Goal: Task Accomplishment & Management: Use online tool/utility

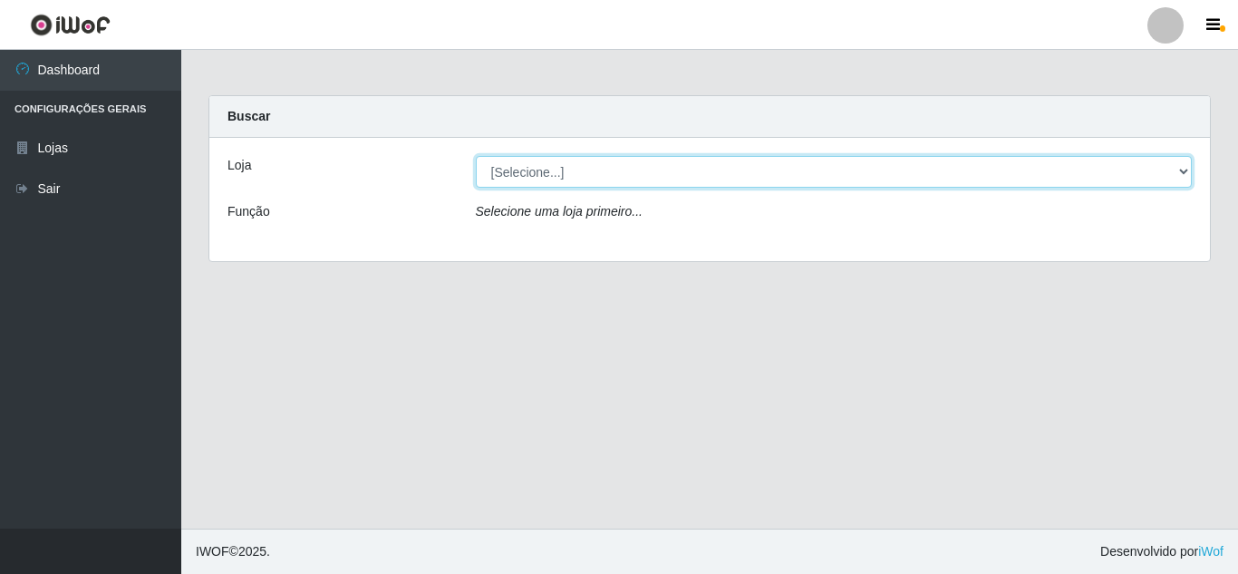
click at [902, 174] on select "[Selecione...] Queiroz Atacadão - [GEOGRAPHIC_DATA]" at bounding box center [834, 172] width 717 height 32
select select "225"
click at [476, 156] on select "[Selecione...] Queiroz Atacadão - [GEOGRAPHIC_DATA]" at bounding box center [834, 172] width 717 height 32
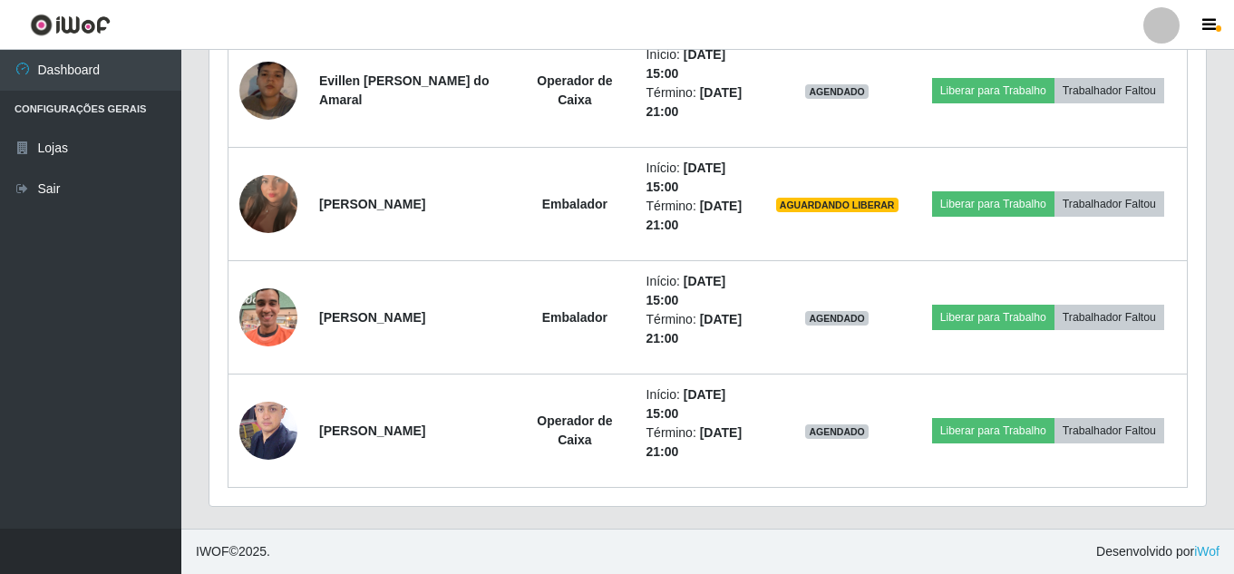
scroll to position [905952, 905332]
drag, startPoint x: 1237, startPoint y: 198, endPoint x: 1237, endPoint y: 305, distance: 106.9
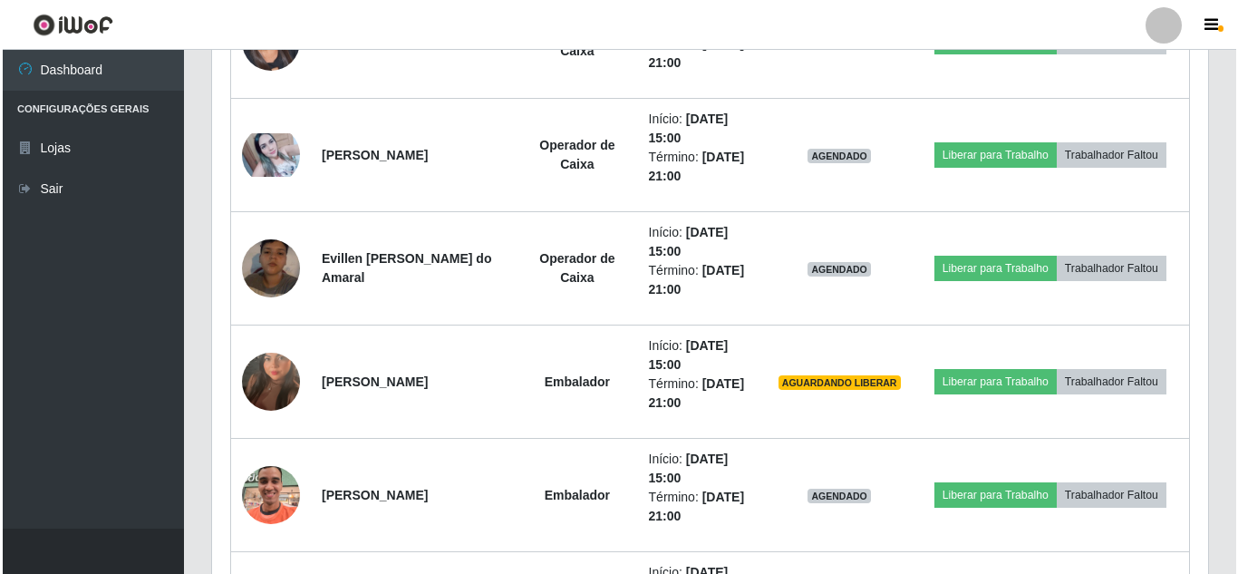
scroll to position [1348, 0]
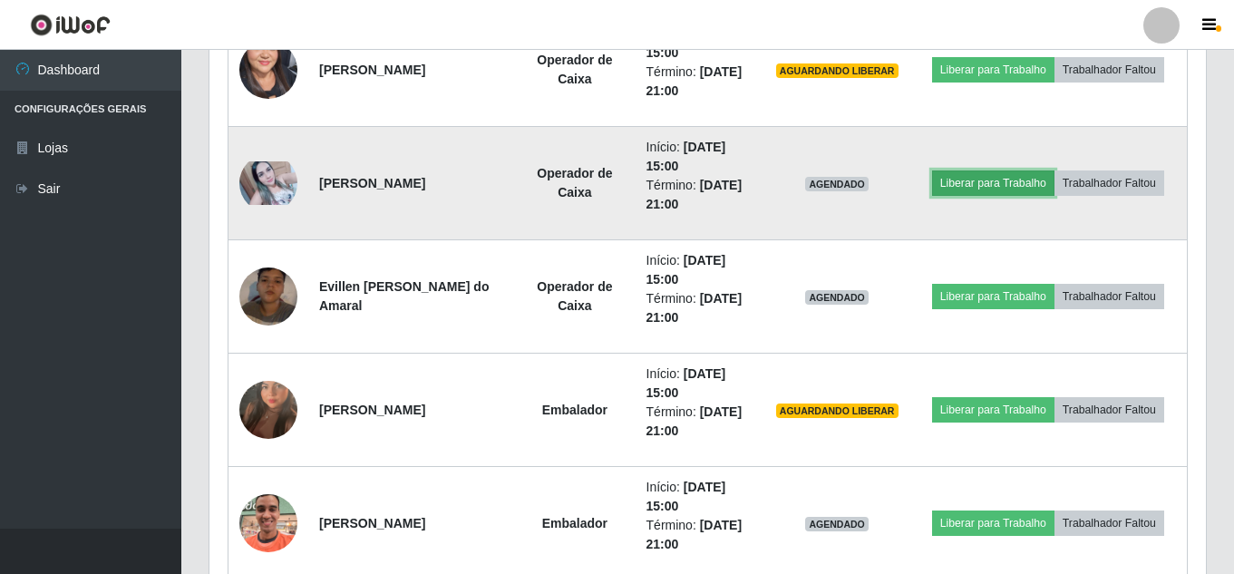
click at [988, 192] on button "Liberar para Trabalho" at bounding box center [993, 182] width 122 height 25
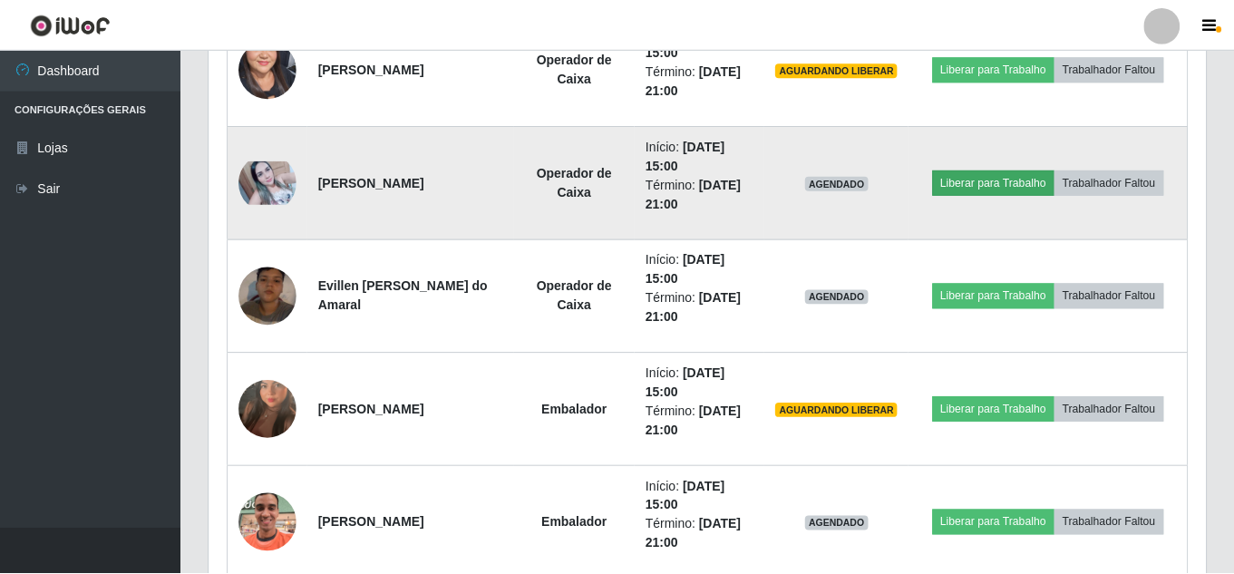
scroll to position [376, 987]
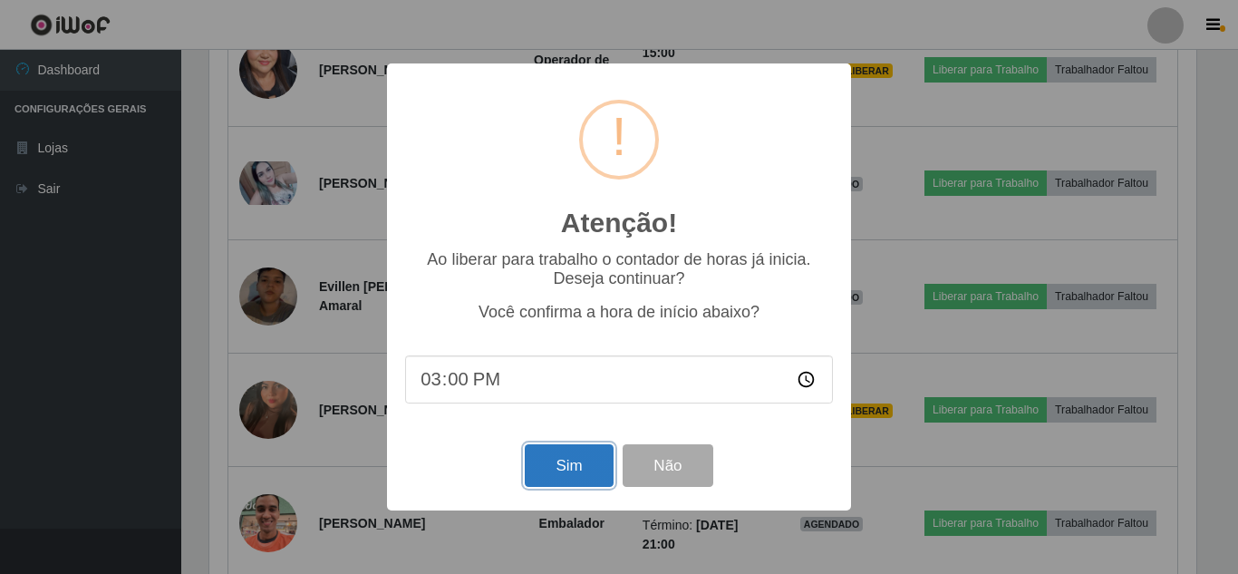
click at [585, 458] on button "Sim" at bounding box center [569, 465] width 88 height 43
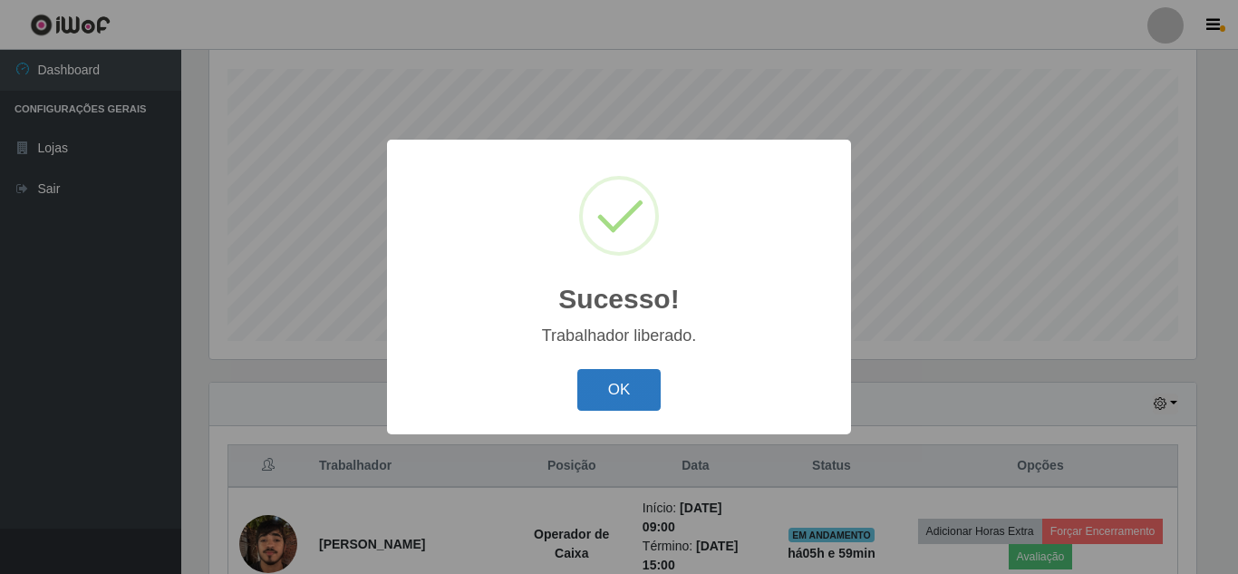
click at [619, 380] on button "OK" at bounding box center [619, 390] width 84 height 43
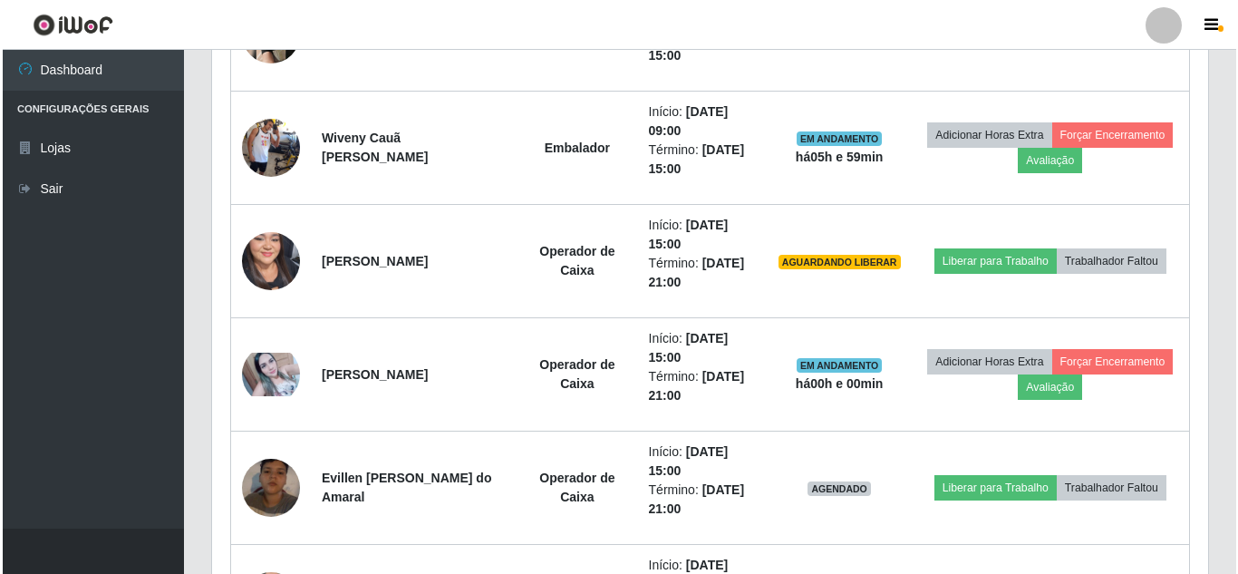
scroll to position [1157, 0]
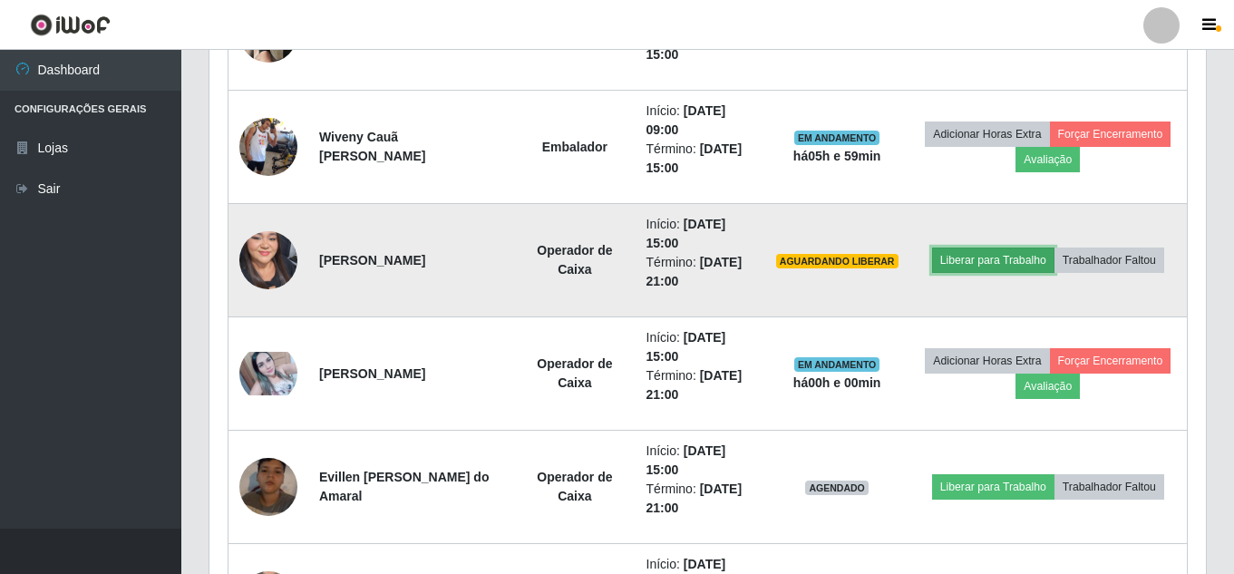
click at [967, 256] on button "Liberar para Trabalho" at bounding box center [993, 259] width 122 height 25
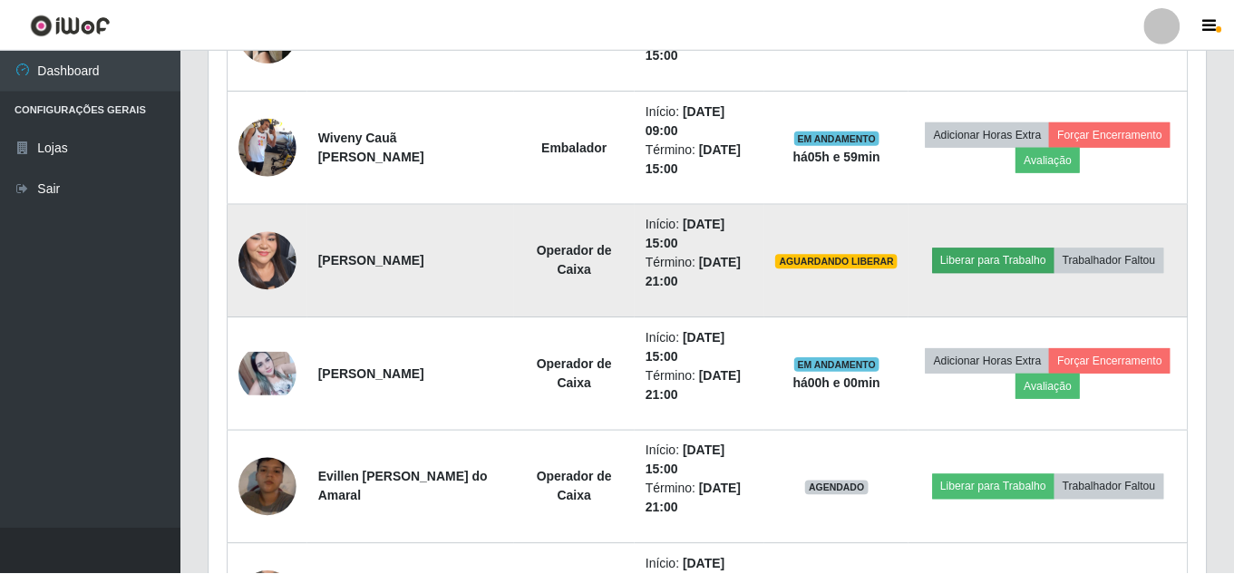
scroll to position [376, 987]
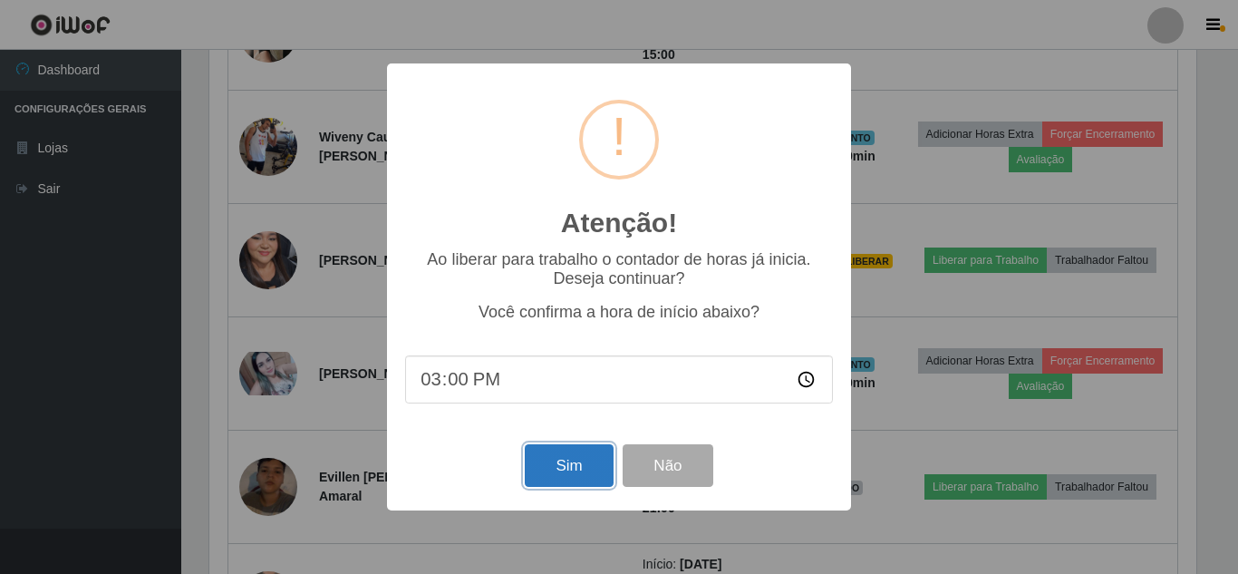
click at [585, 468] on button "Sim" at bounding box center [569, 465] width 88 height 43
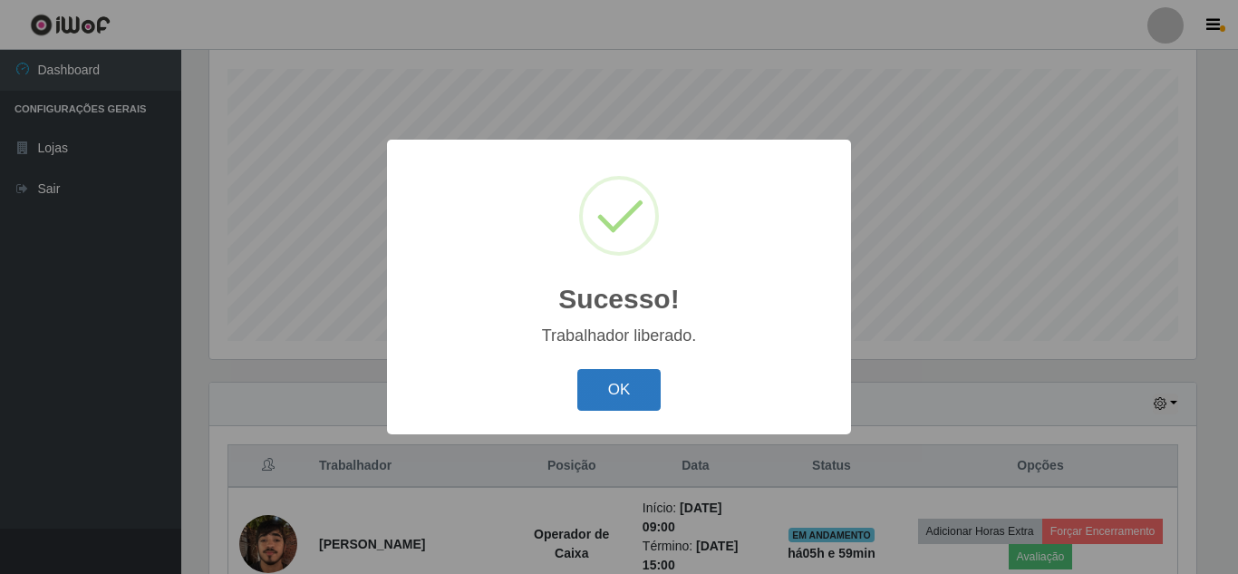
click at [617, 391] on button "OK" at bounding box center [619, 390] width 84 height 43
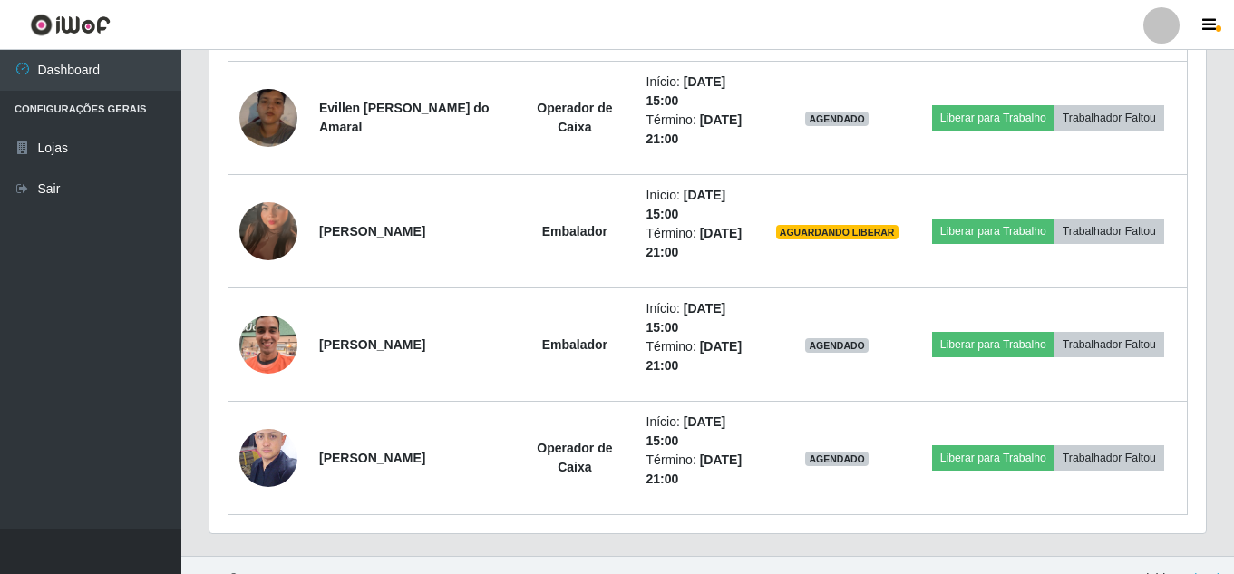
scroll to position [1553, 0]
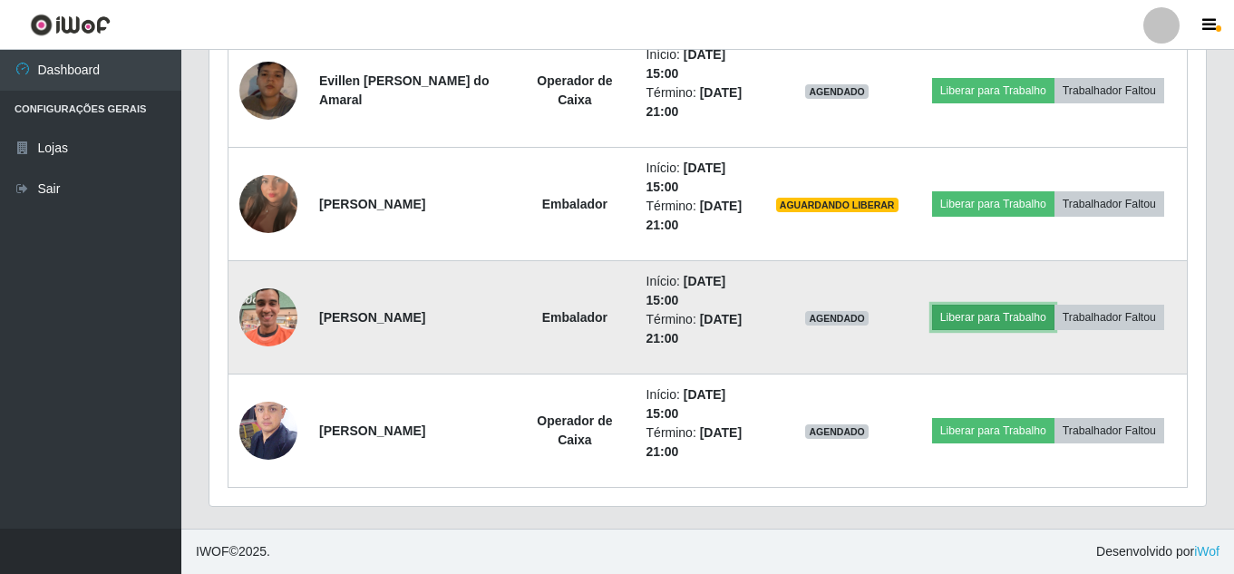
click at [985, 322] on button "Liberar para Trabalho" at bounding box center [993, 317] width 122 height 25
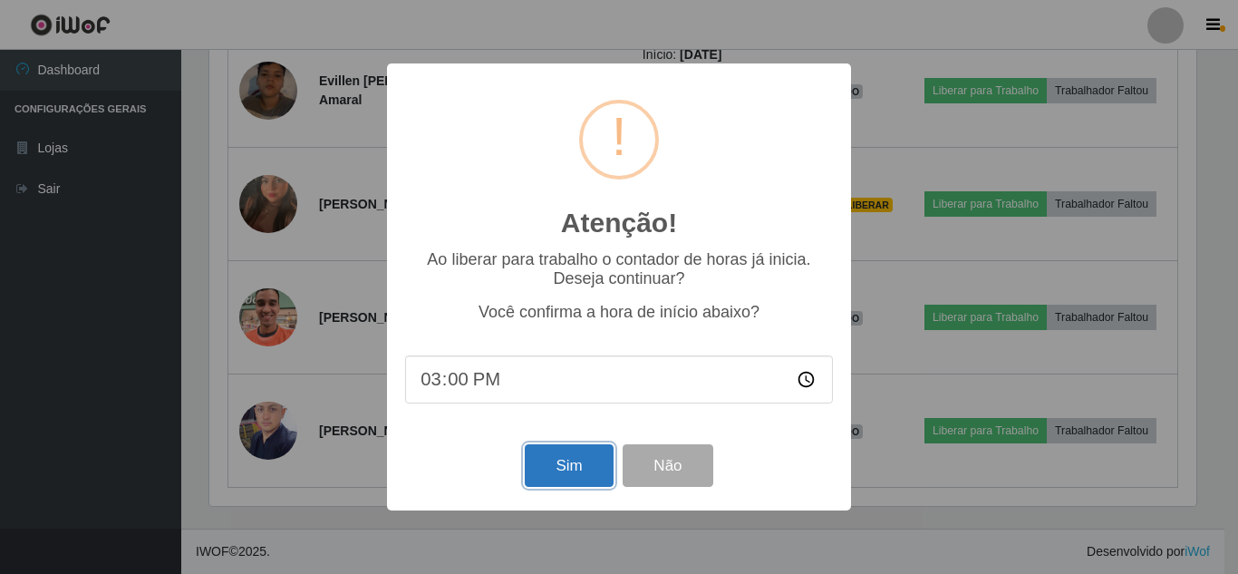
click at [555, 456] on button "Sim" at bounding box center [569, 465] width 88 height 43
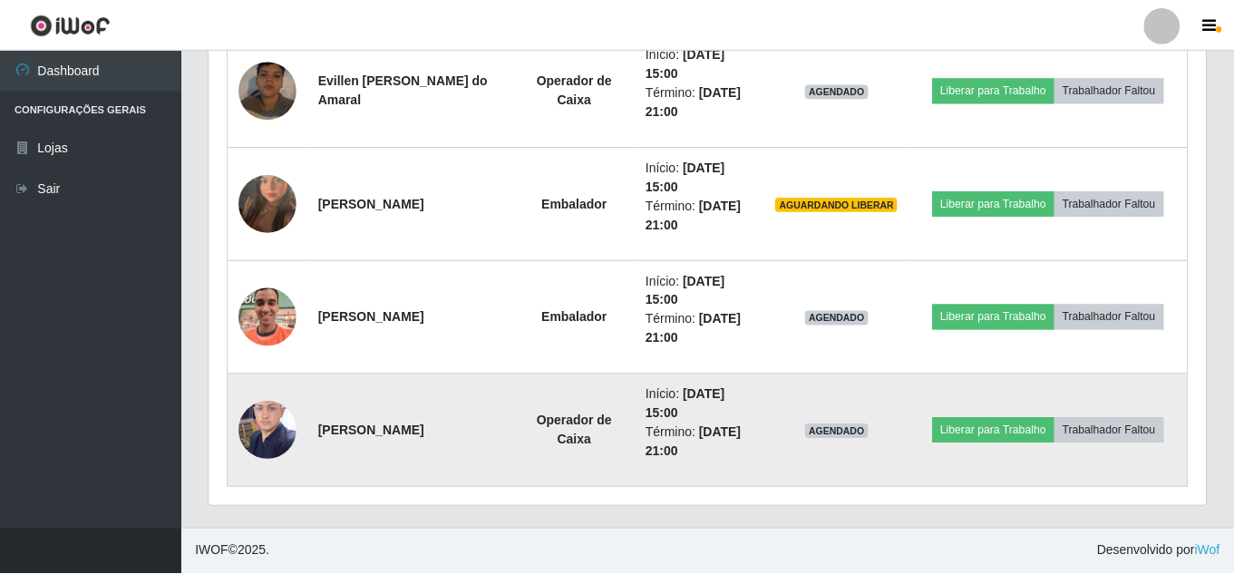
scroll to position [0, 0]
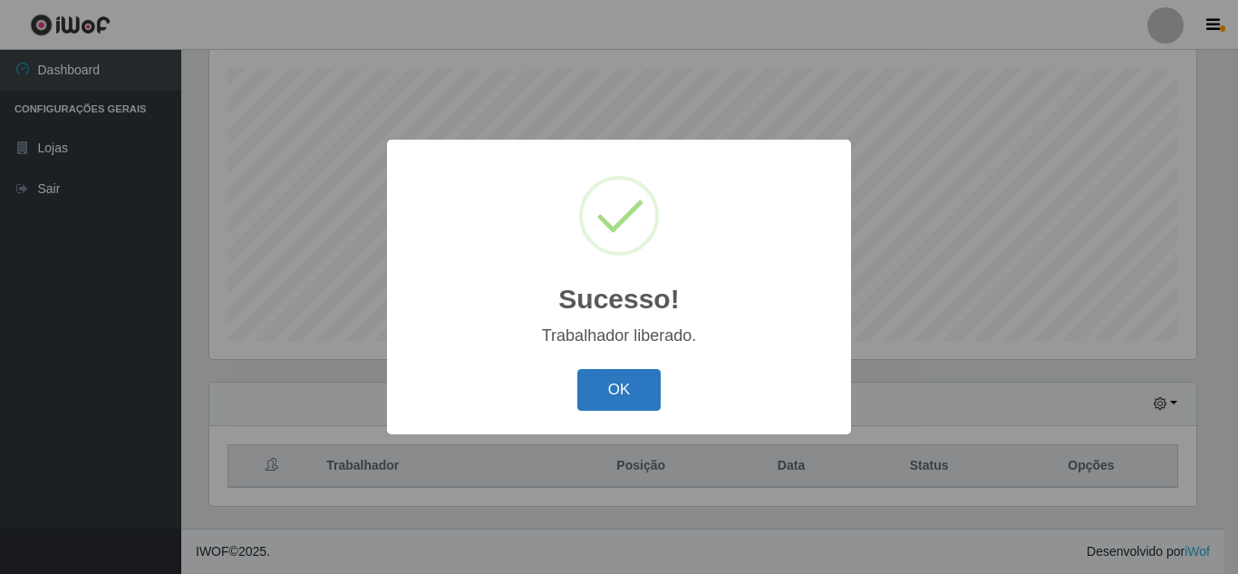
click at [616, 373] on button "OK" at bounding box center [619, 390] width 84 height 43
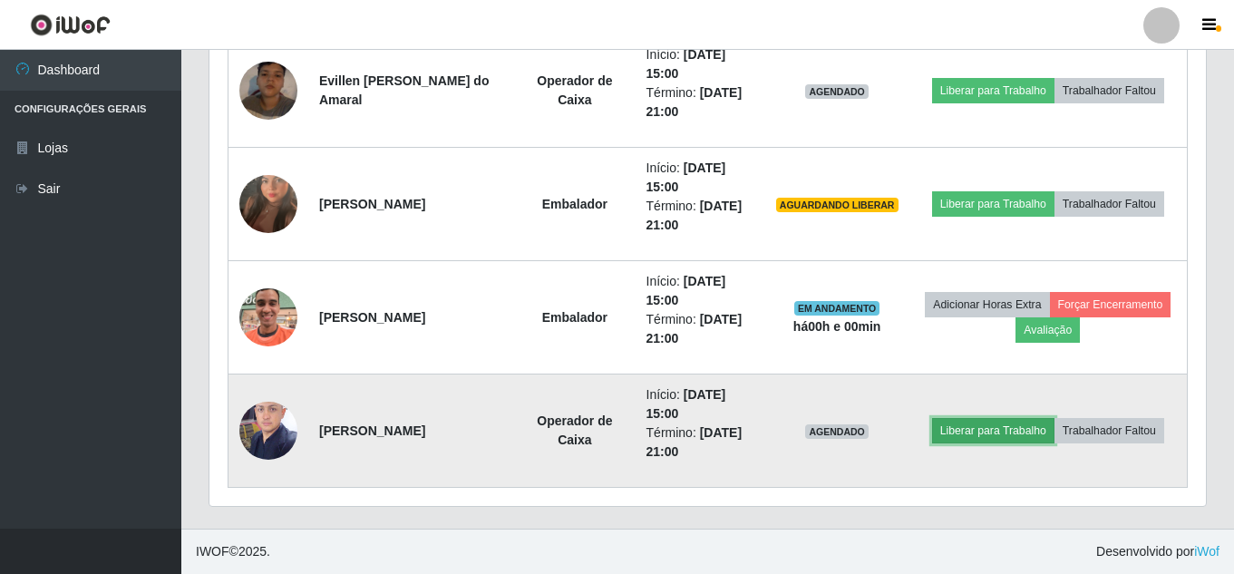
click at [970, 429] on button "Liberar para Trabalho" at bounding box center [993, 430] width 122 height 25
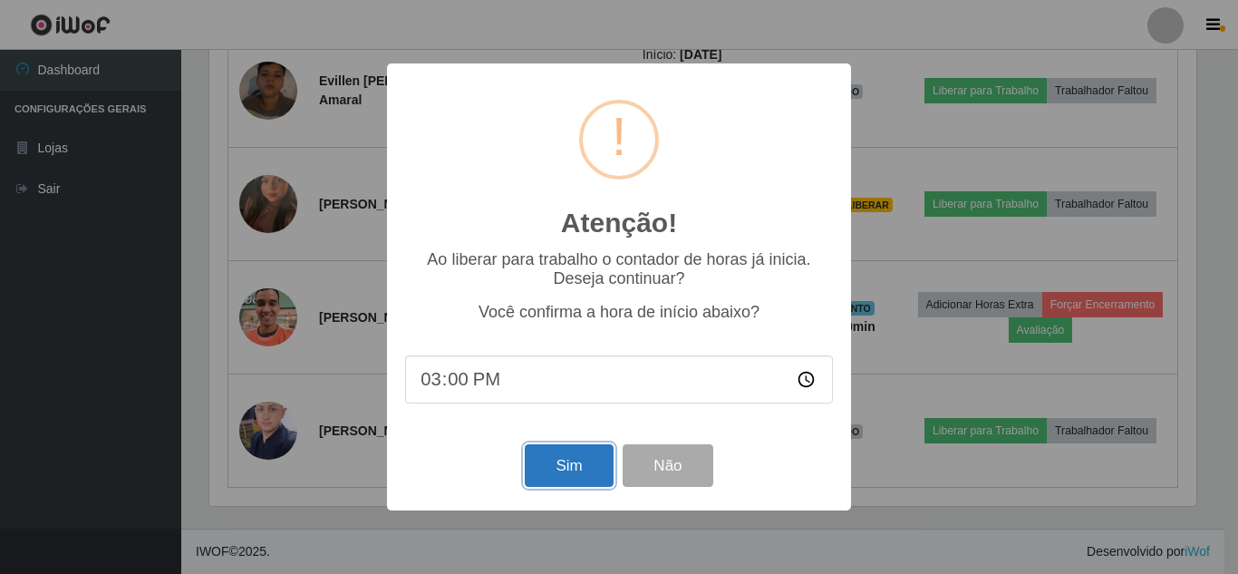
click at [589, 472] on button "Sim" at bounding box center [569, 465] width 88 height 43
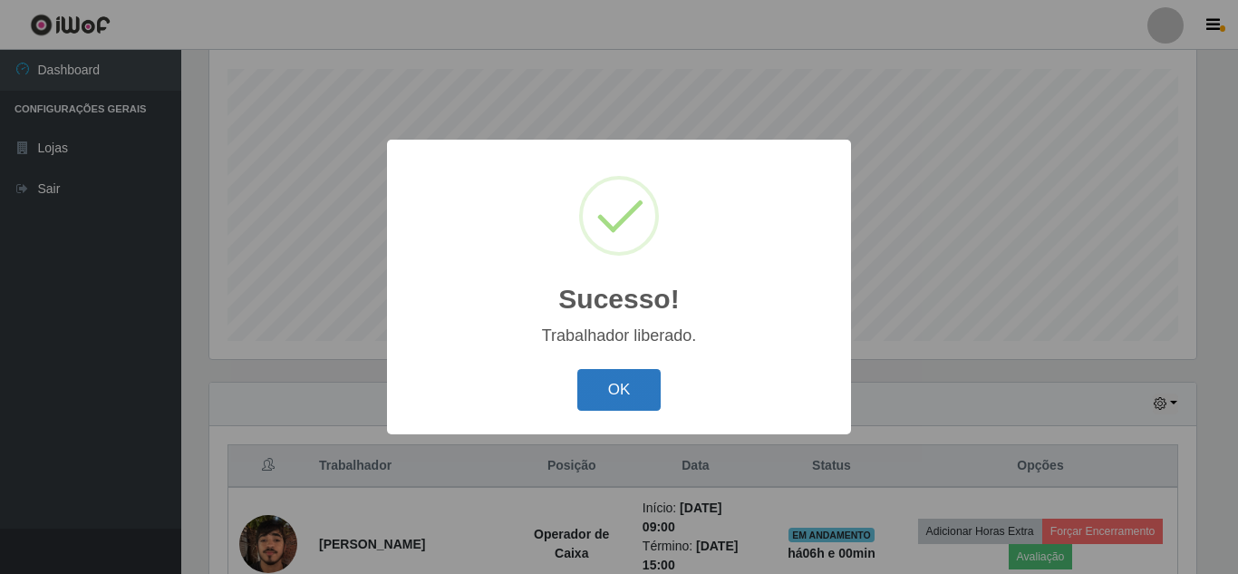
click at [609, 401] on button "OK" at bounding box center [619, 390] width 84 height 43
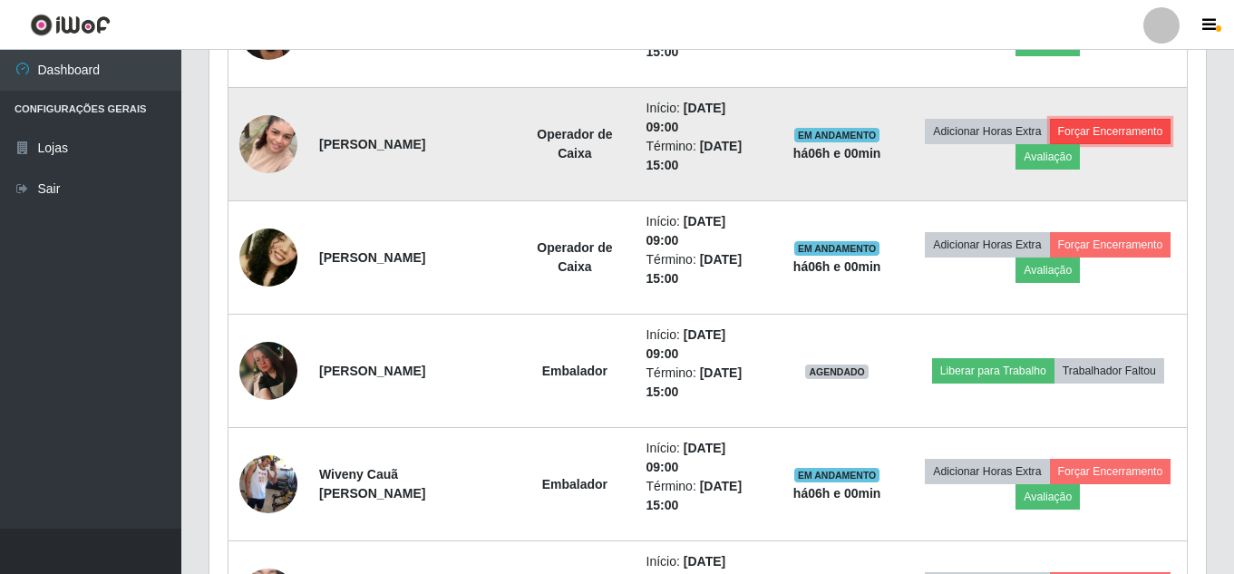
click at [1116, 129] on button "Forçar Encerramento" at bounding box center [1110, 131] width 121 height 25
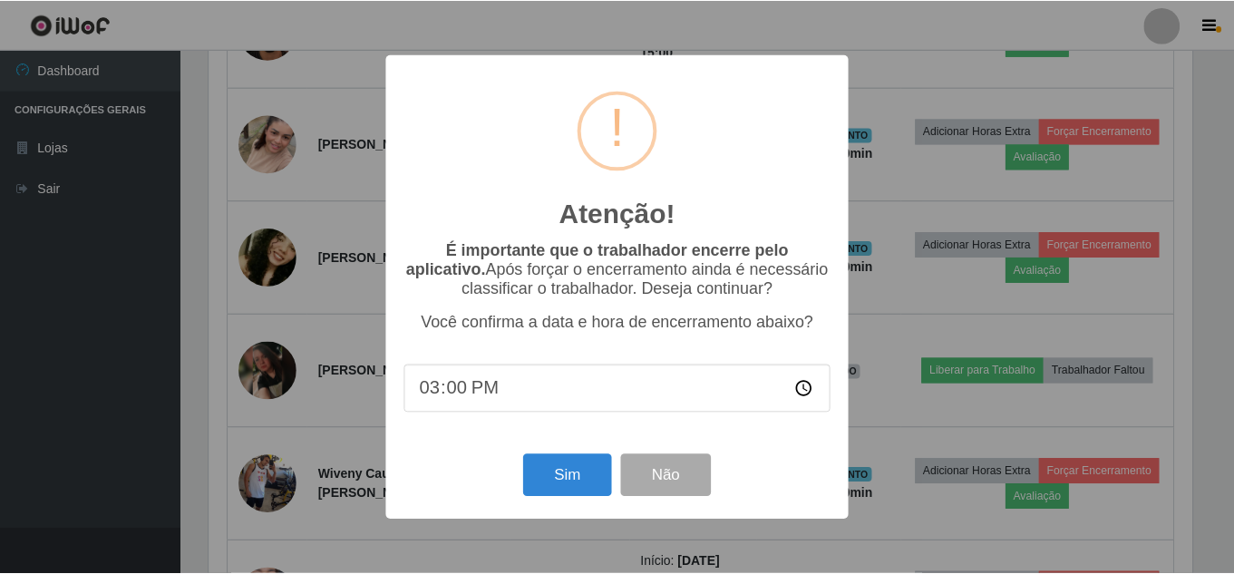
scroll to position [376, 987]
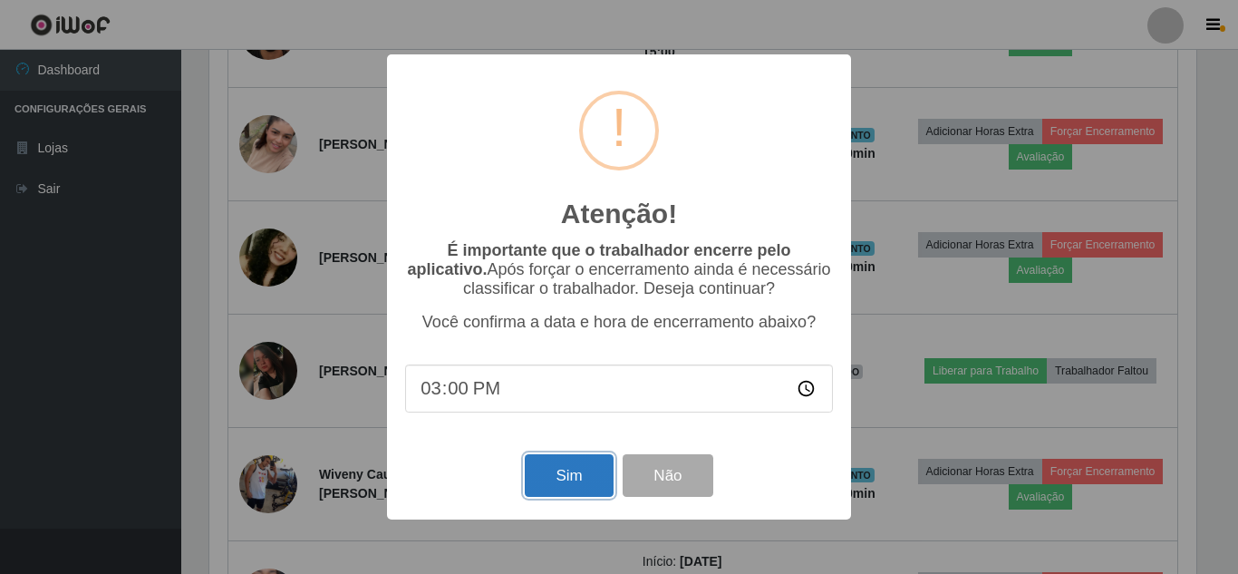
click at [568, 483] on button "Sim" at bounding box center [569, 475] width 88 height 43
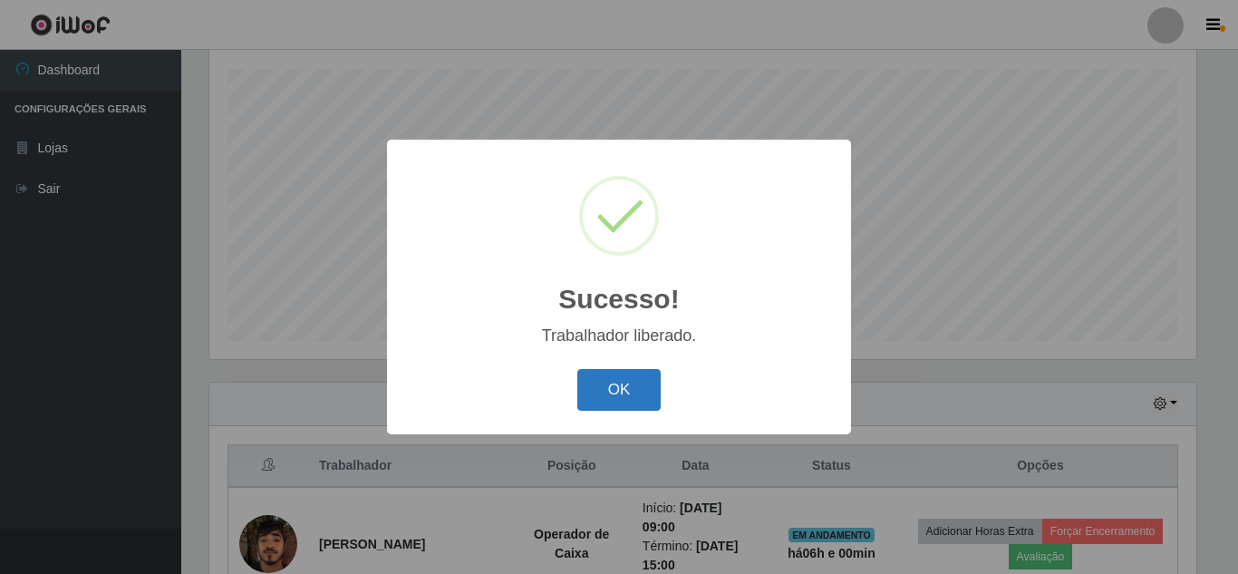
click at [624, 387] on button "OK" at bounding box center [619, 390] width 84 height 43
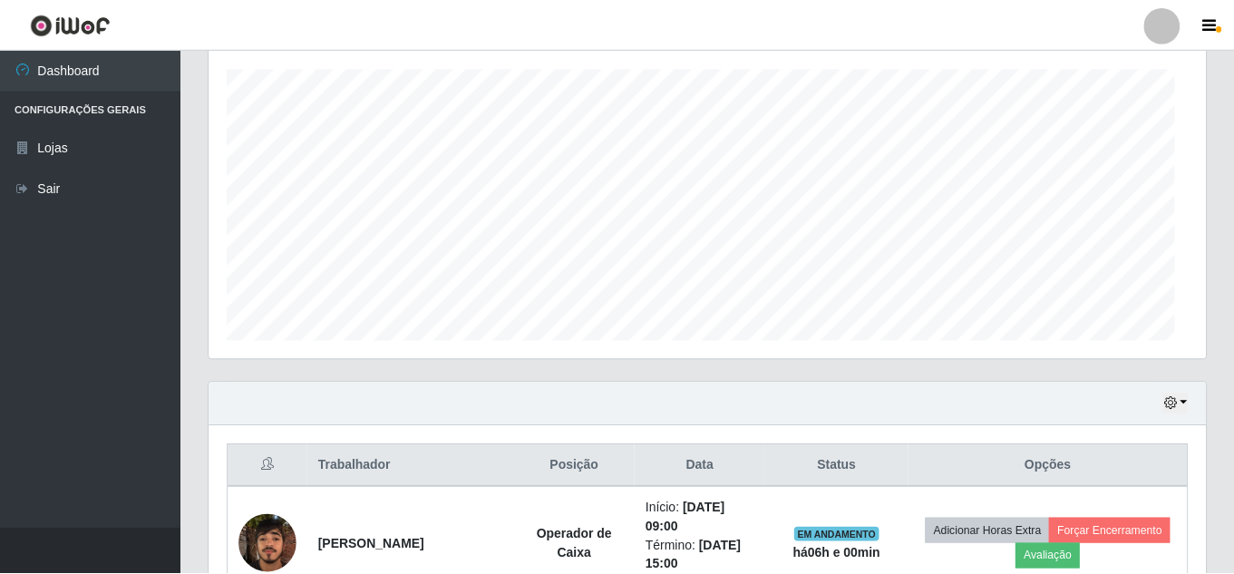
scroll to position [905952, 905332]
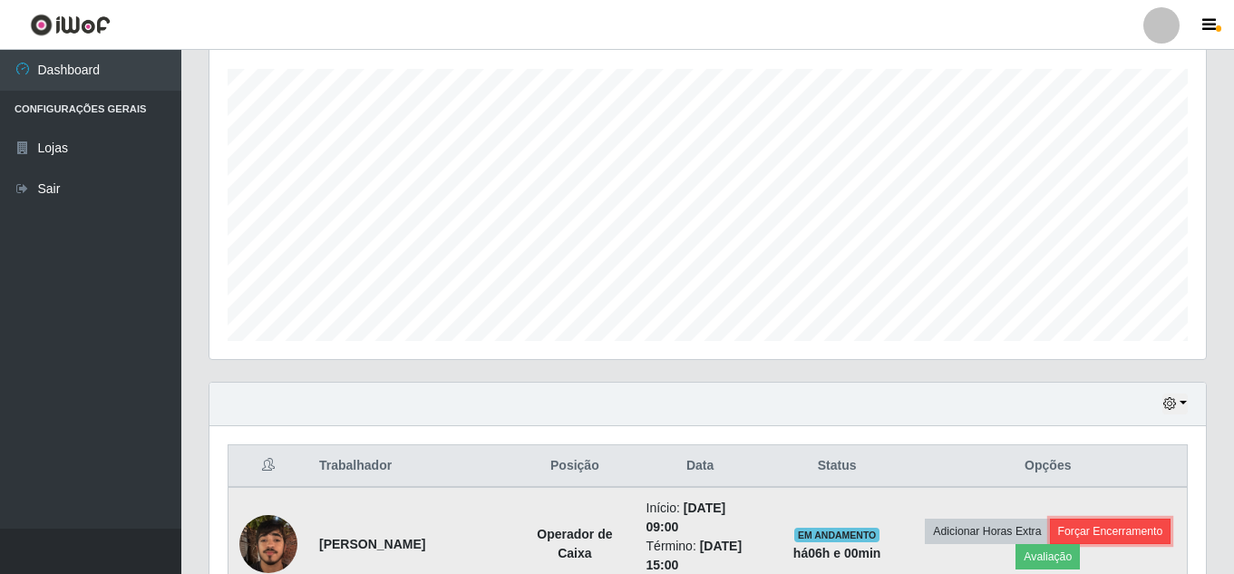
click at [1100, 523] on button "Forçar Encerramento" at bounding box center [1110, 530] width 121 height 25
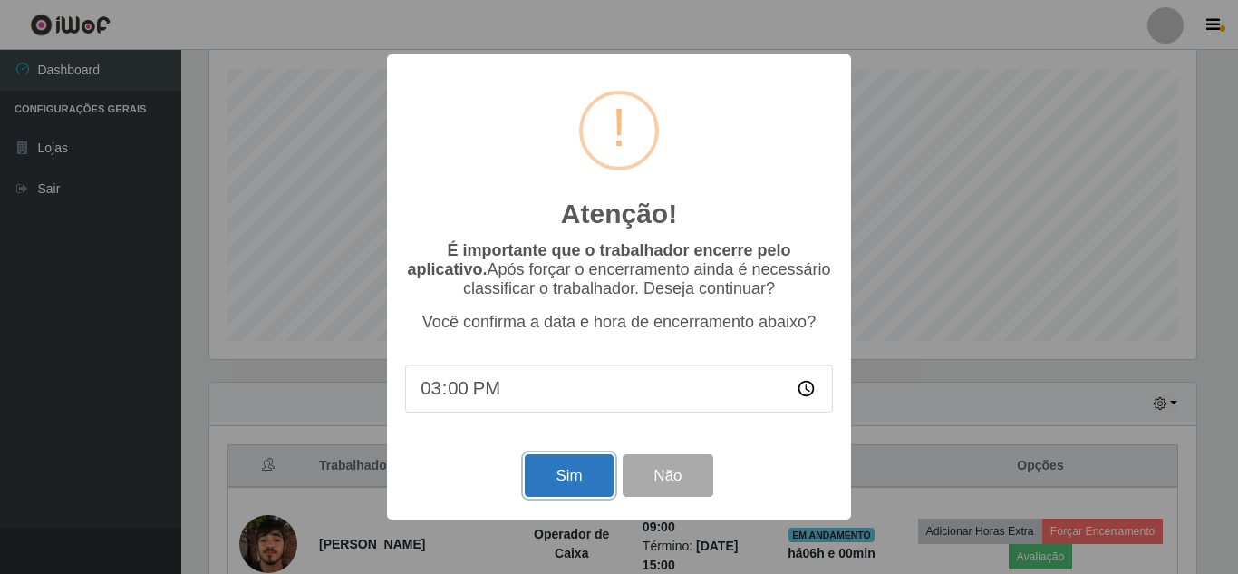
click at [551, 487] on button "Sim" at bounding box center [569, 475] width 88 height 43
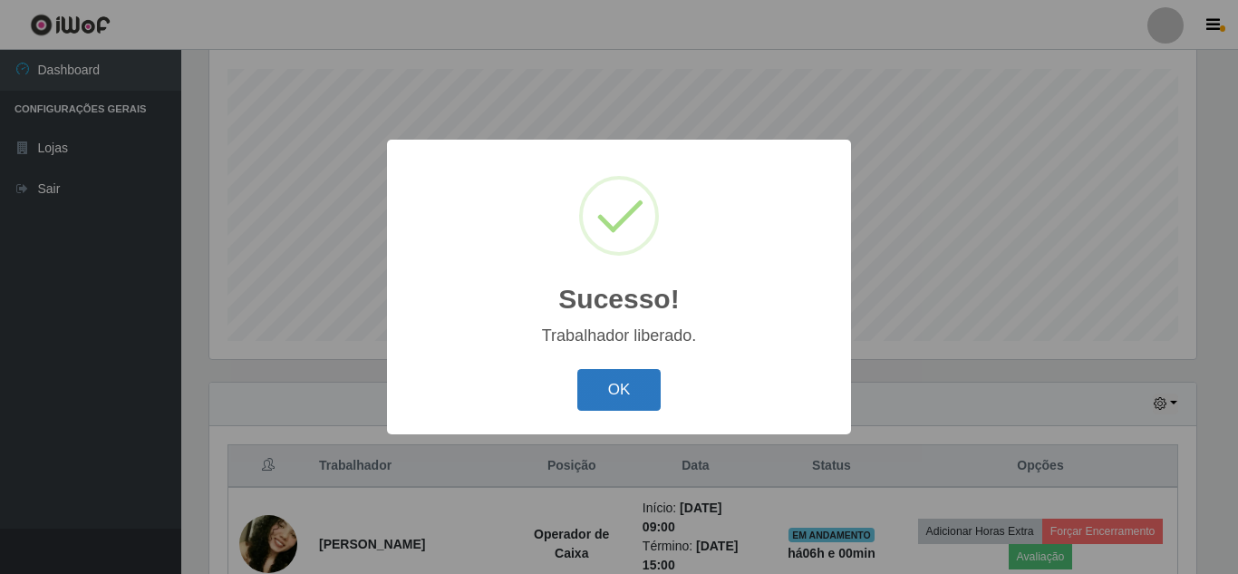
click at [634, 398] on button "OK" at bounding box center [619, 390] width 84 height 43
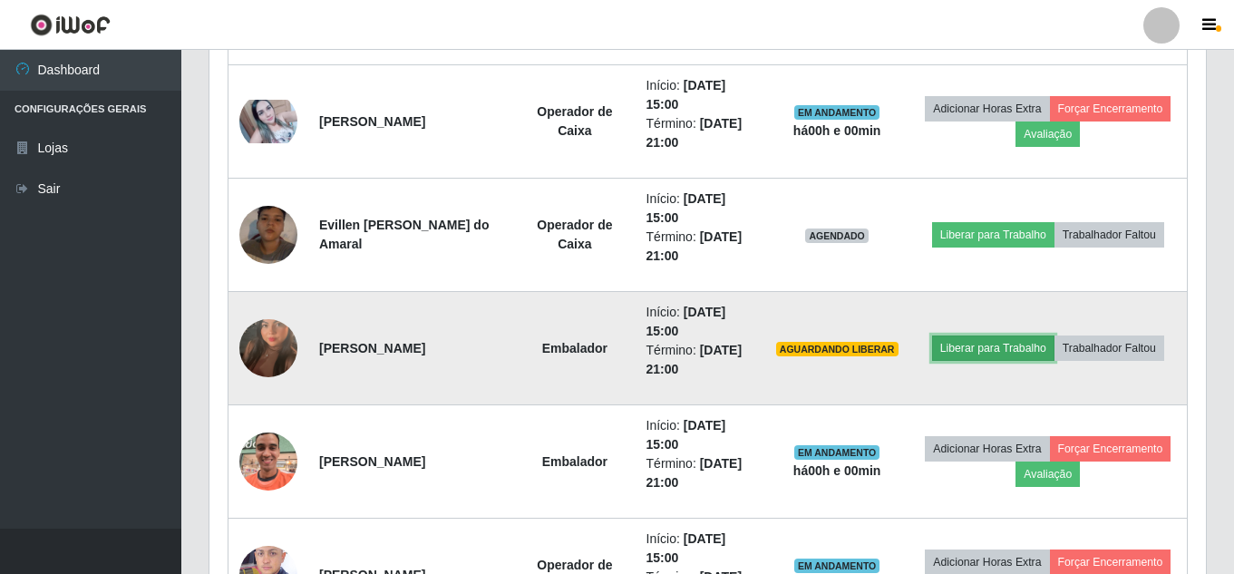
click at [1001, 345] on button "Liberar para Trabalho" at bounding box center [993, 347] width 122 height 25
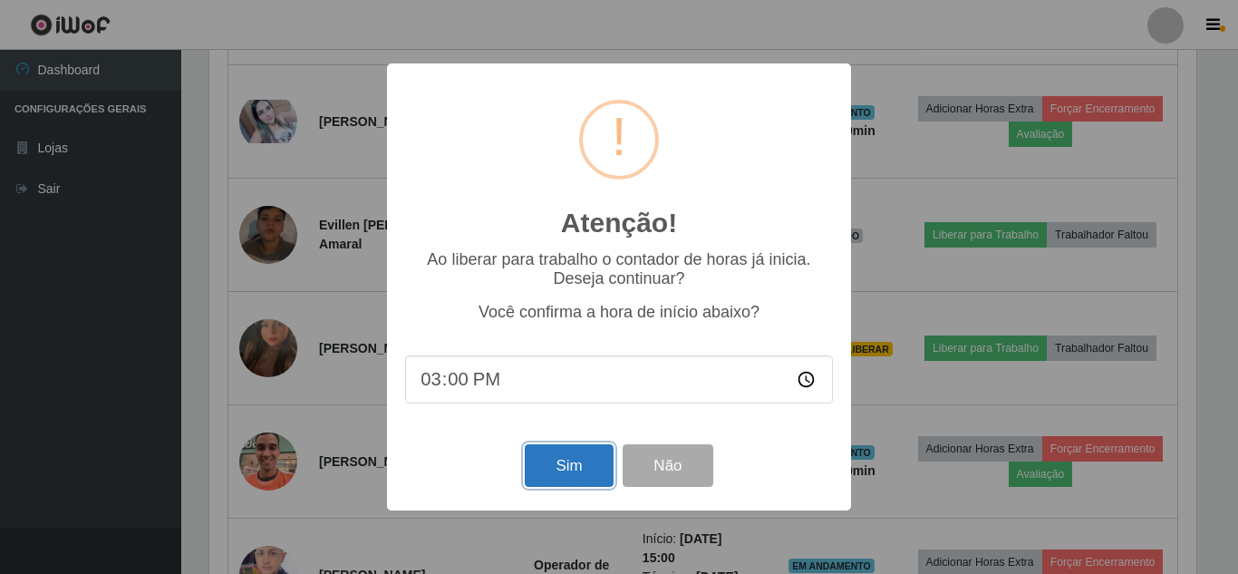
click at [595, 476] on button "Sim" at bounding box center [569, 465] width 88 height 43
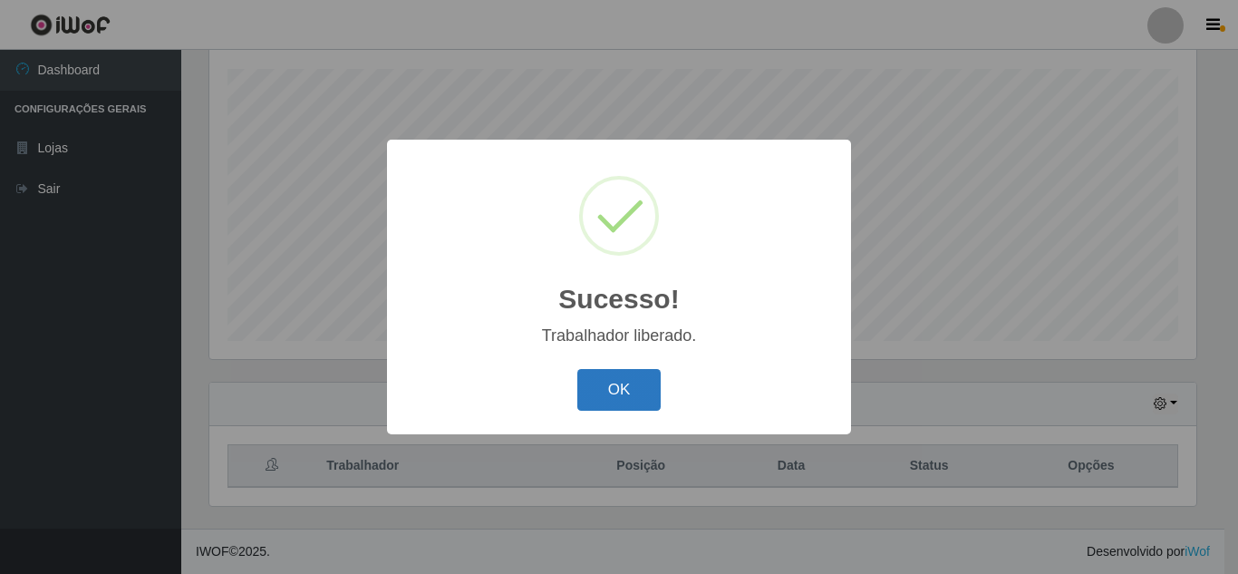
click at [627, 393] on button "OK" at bounding box center [619, 390] width 84 height 43
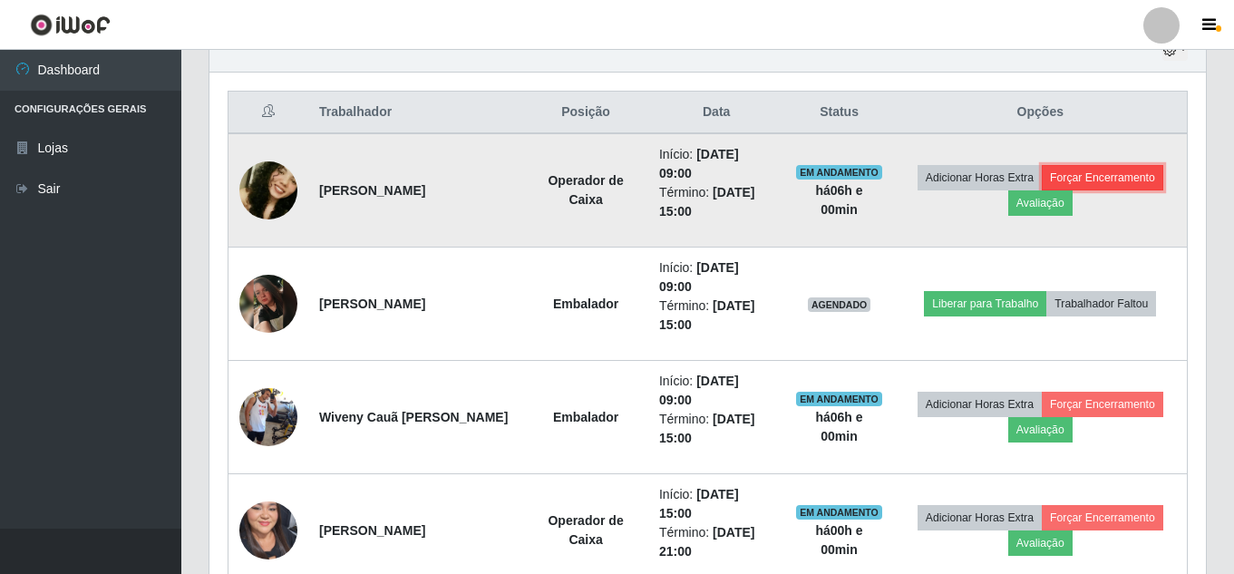
click at [1120, 178] on button "Forçar Encerramento" at bounding box center [1101, 177] width 121 height 25
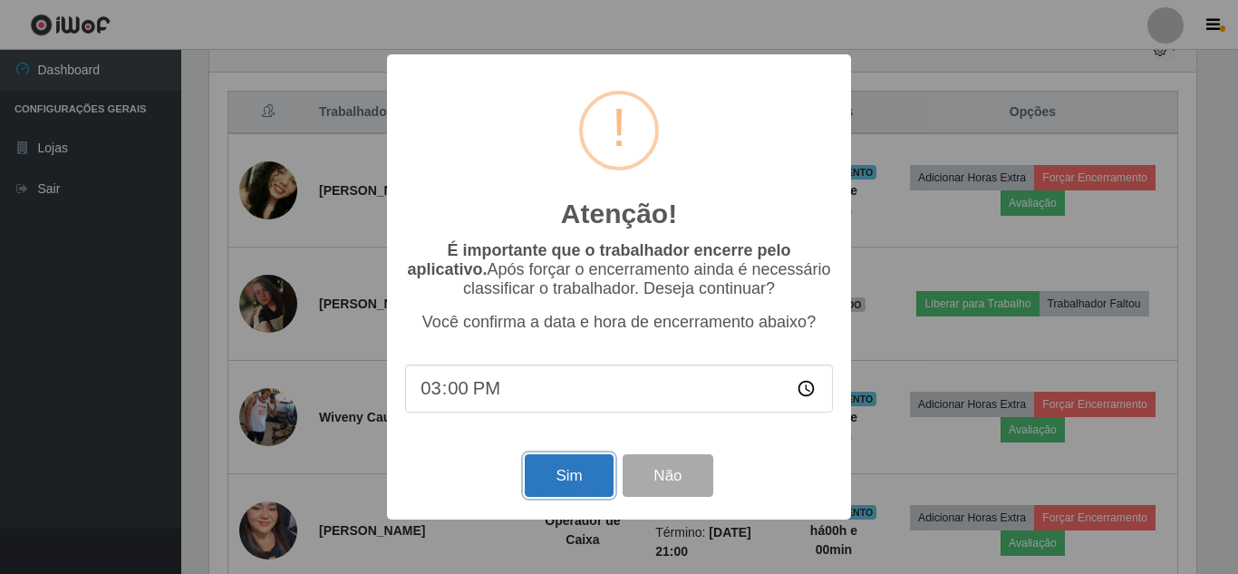
click at [582, 480] on button "Sim" at bounding box center [569, 475] width 88 height 43
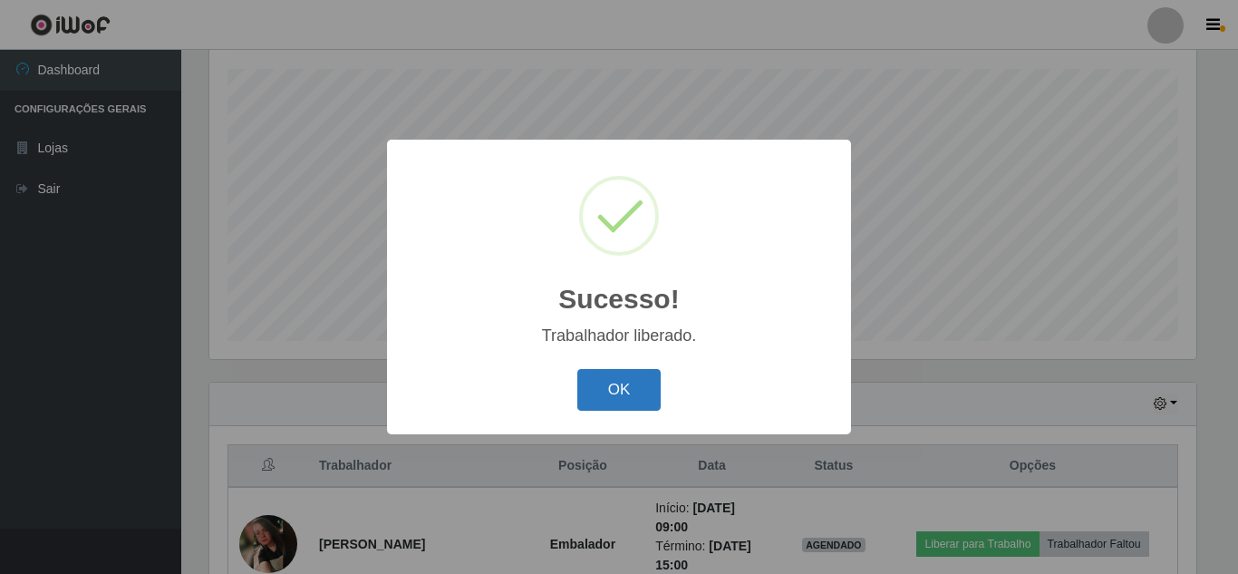
click at [595, 393] on button "OK" at bounding box center [619, 390] width 84 height 43
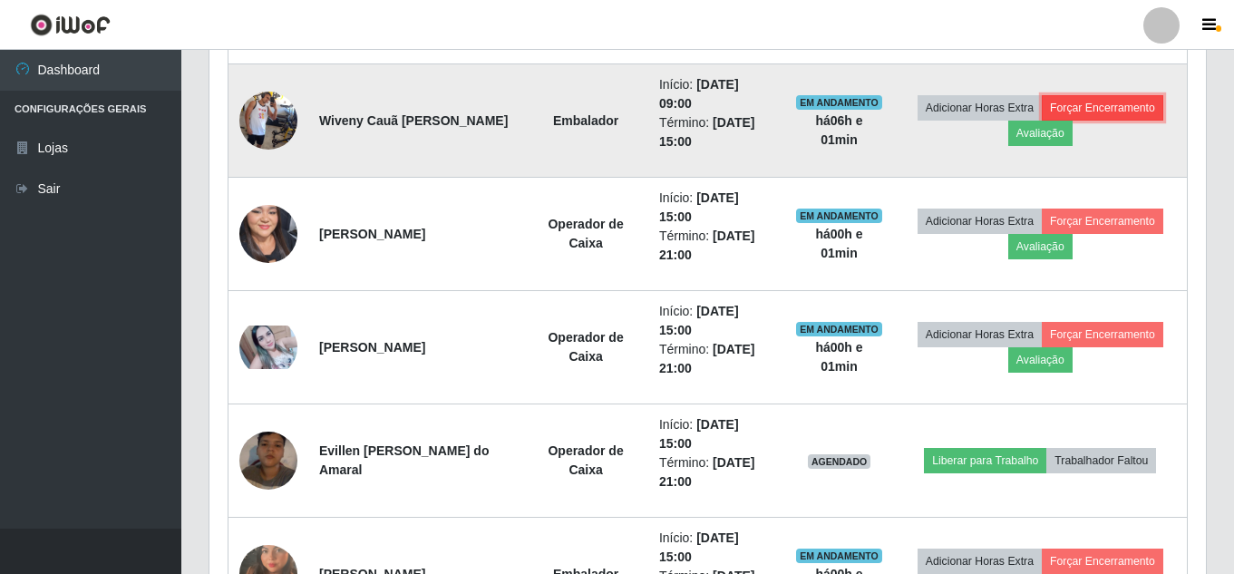
click at [1107, 105] on button "Forçar Encerramento" at bounding box center [1101, 107] width 121 height 25
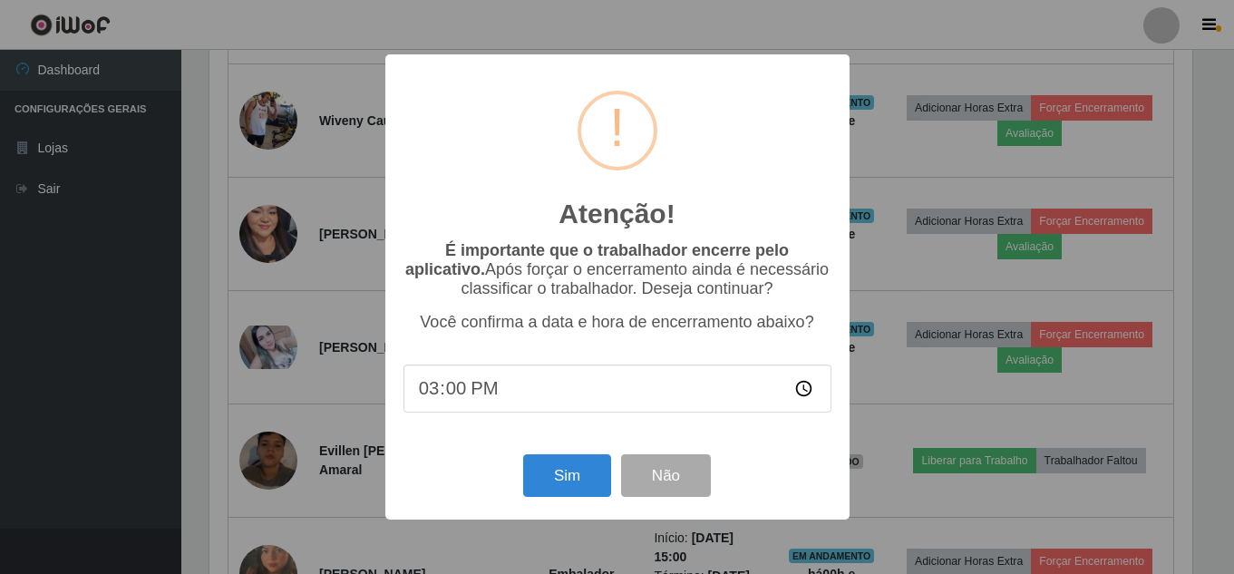
scroll to position [376, 987]
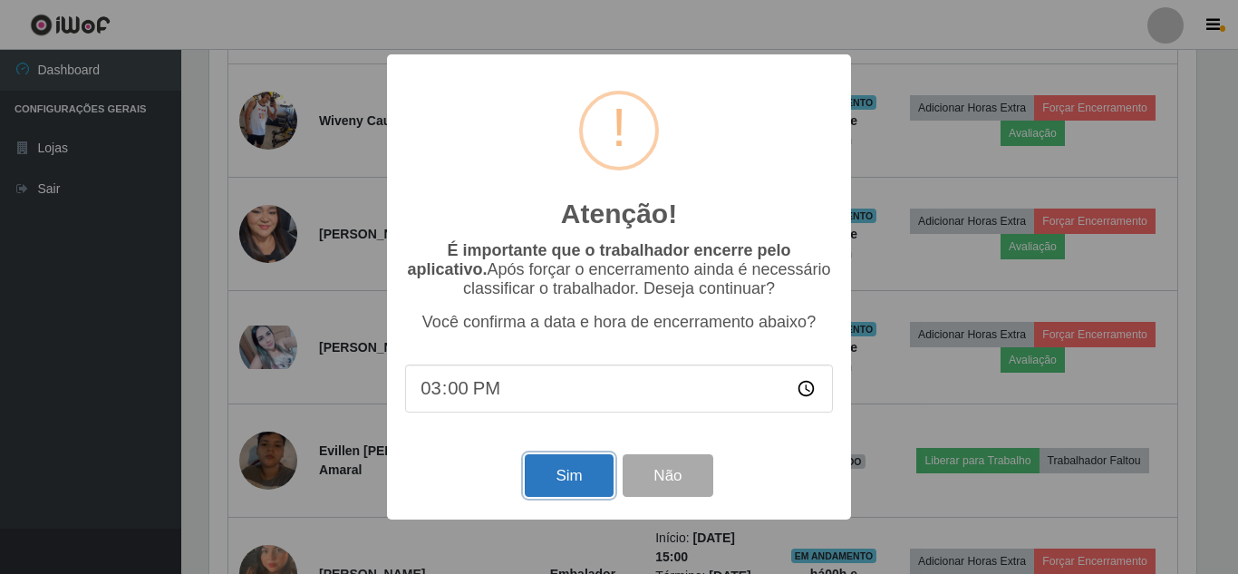
click at [551, 493] on button "Sim" at bounding box center [569, 475] width 88 height 43
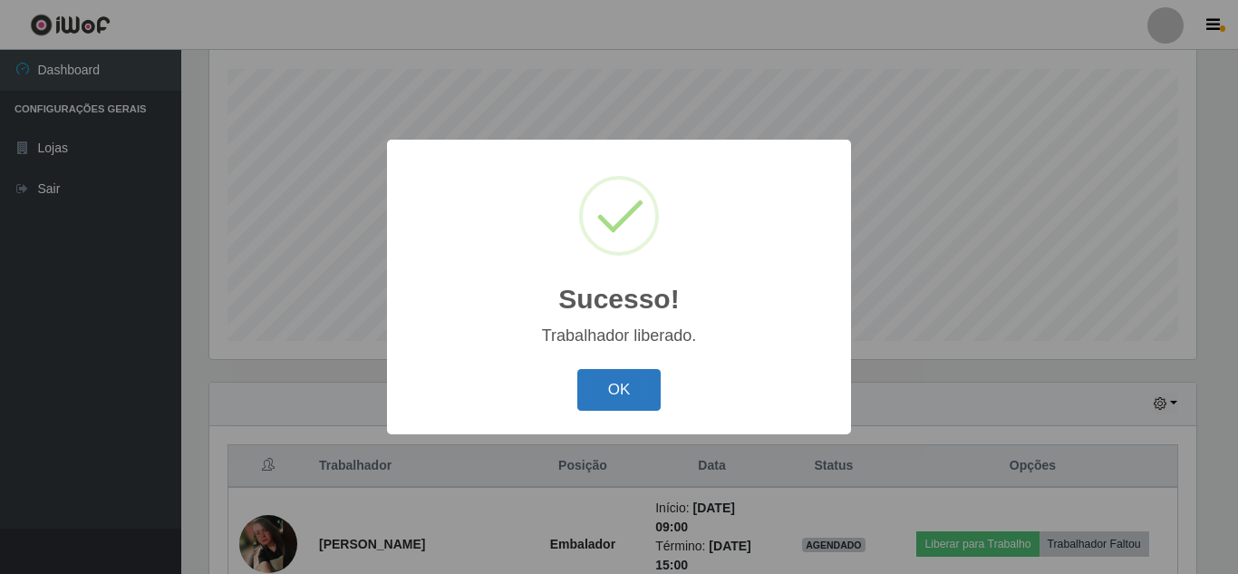
click at [630, 396] on button "OK" at bounding box center [619, 390] width 84 height 43
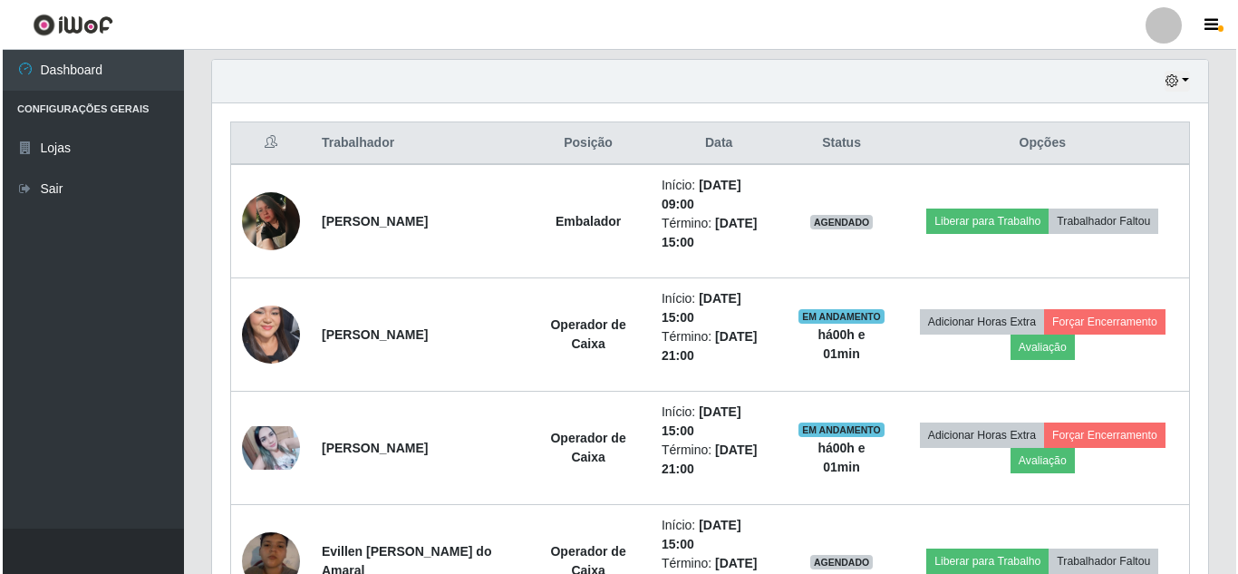
scroll to position [651, 0]
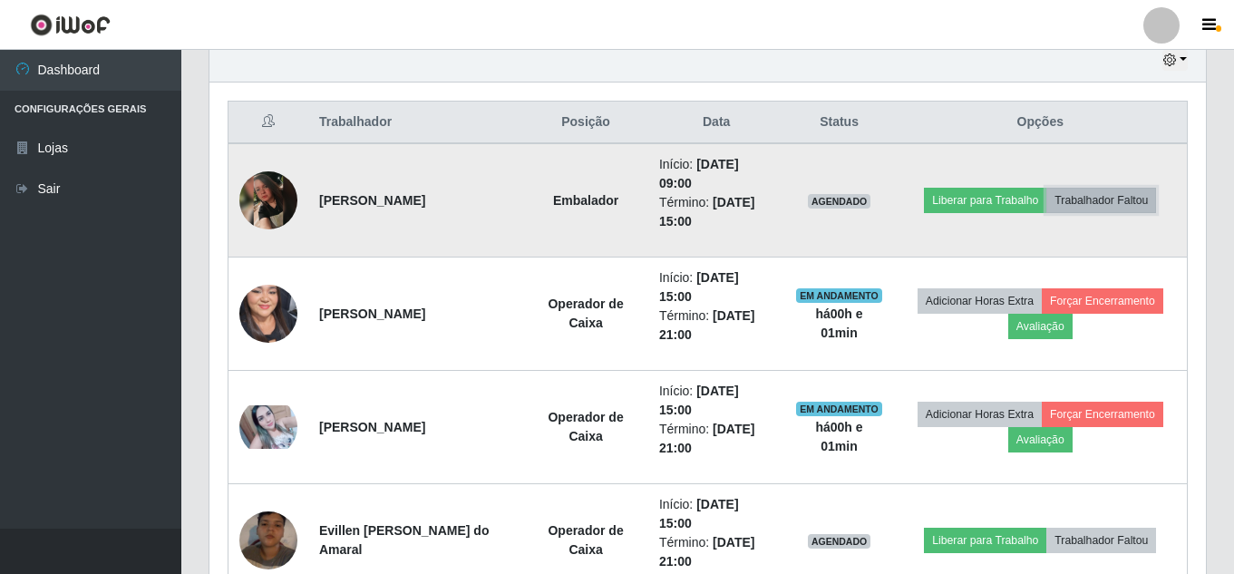
click at [1135, 203] on button "Trabalhador Faltou" at bounding box center [1101, 200] width 110 height 25
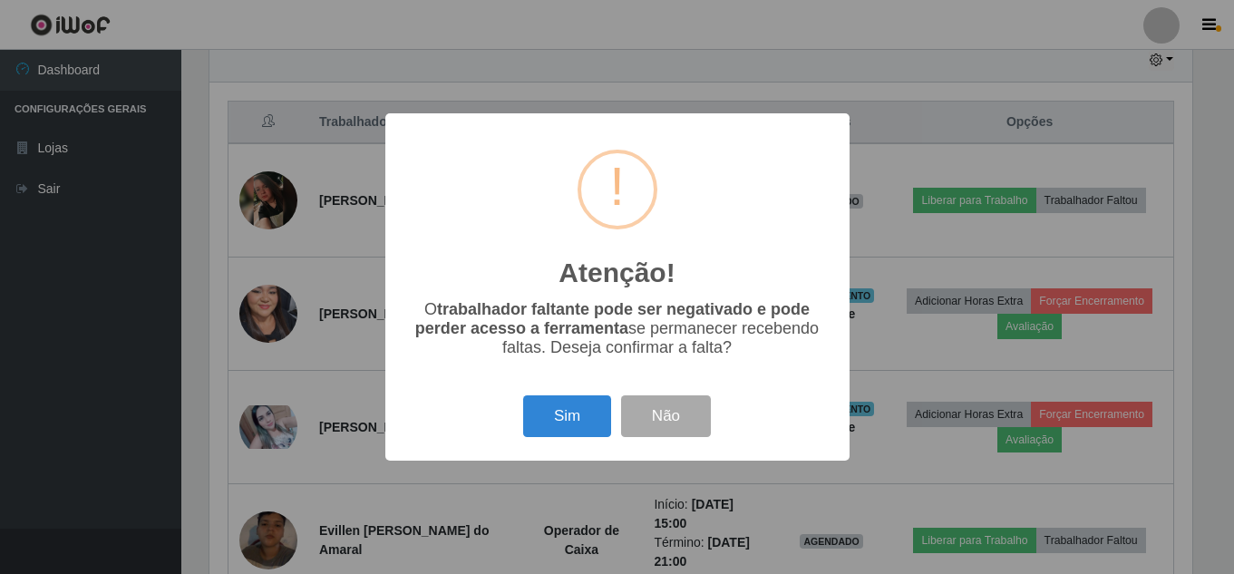
scroll to position [376, 987]
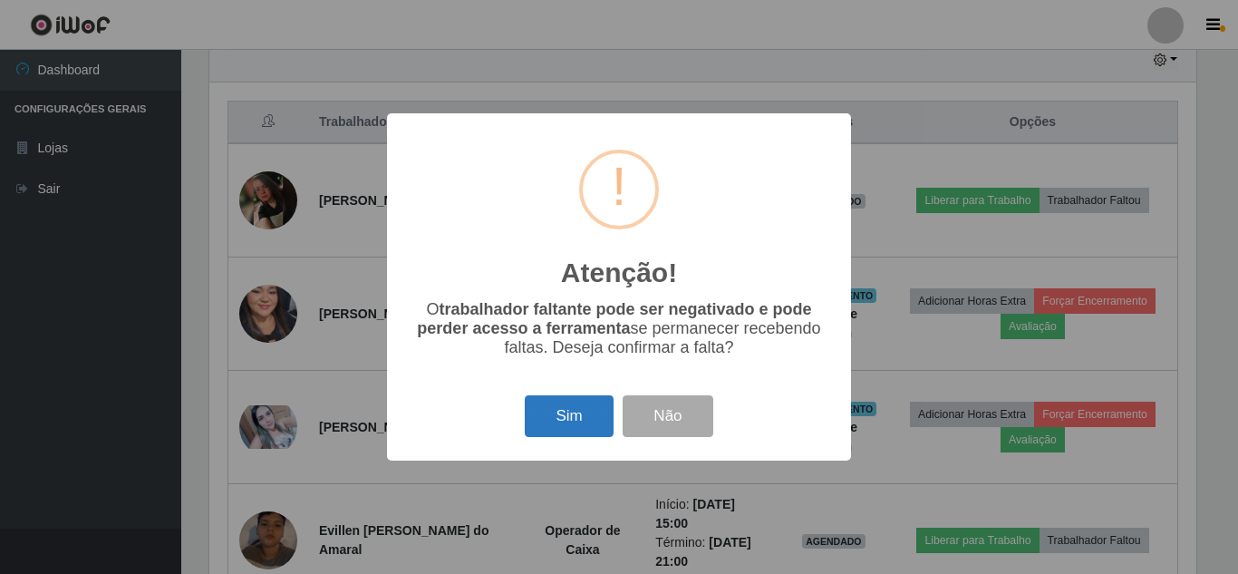
click at [571, 406] on button "Sim" at bounding box center [569, 416] width 88 height 43
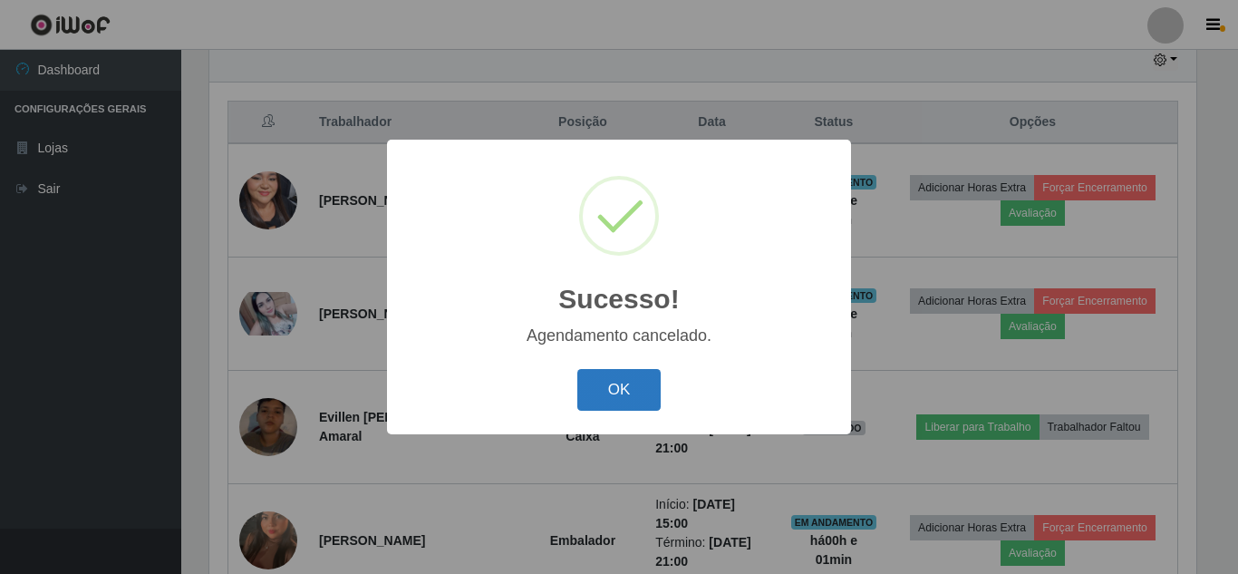
click at [624, 373] on button "OK" at bounding box center [619, 390] width 84 height 43
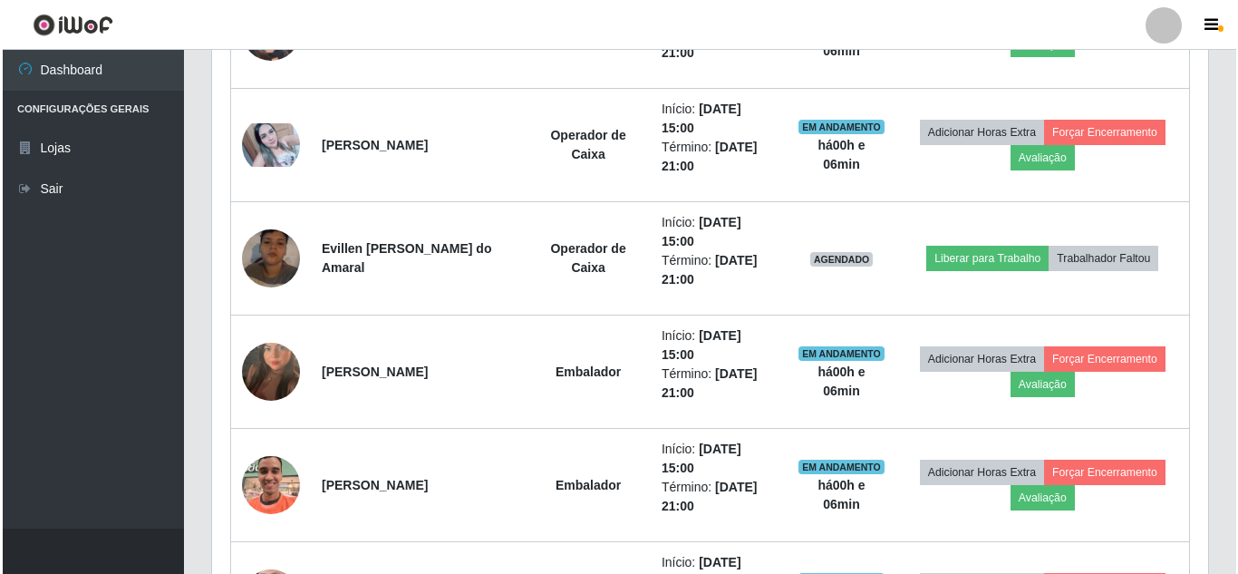
scroll to position [856, 0]
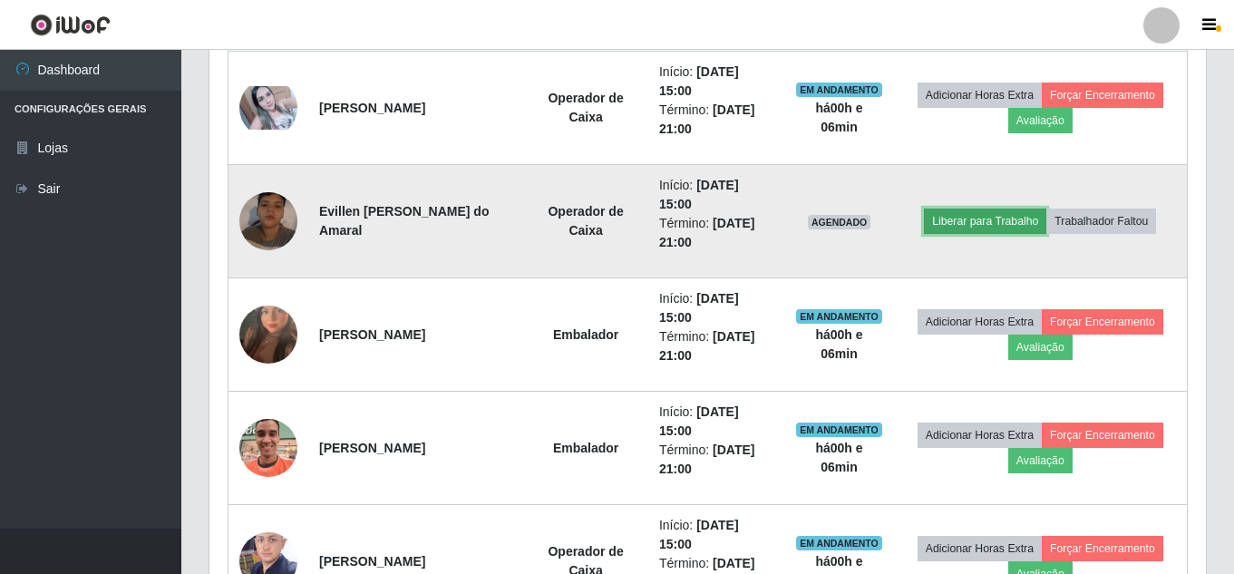
click at [953, 221] on button "Liberar para Trabalho" at bounding box center [985, 220] width 122 height 25
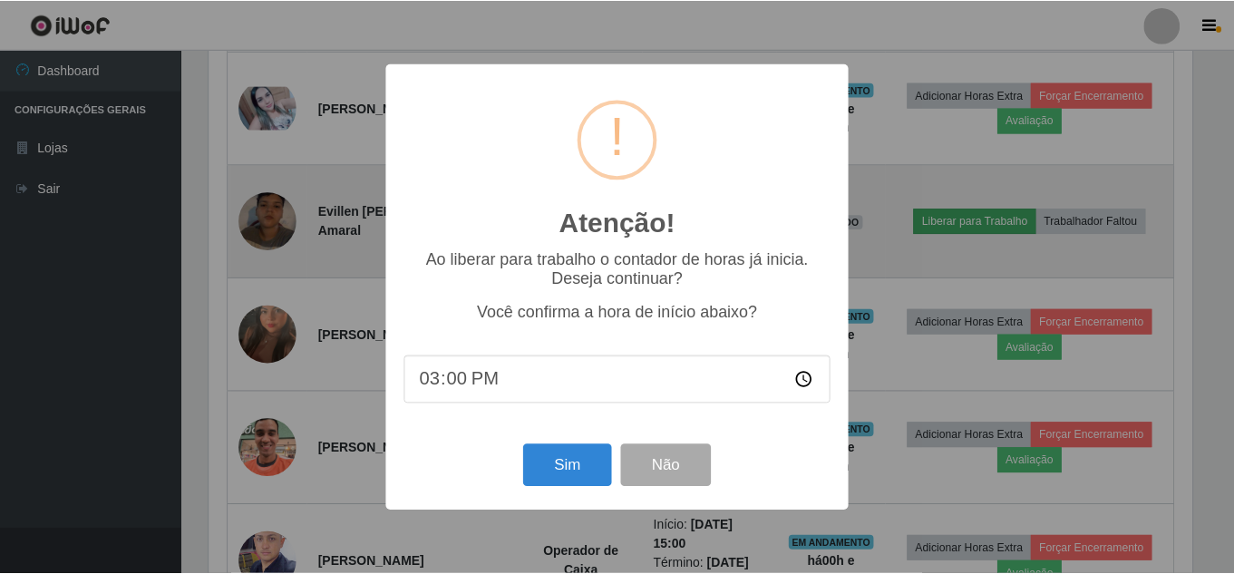
scroll to position [376, 987]
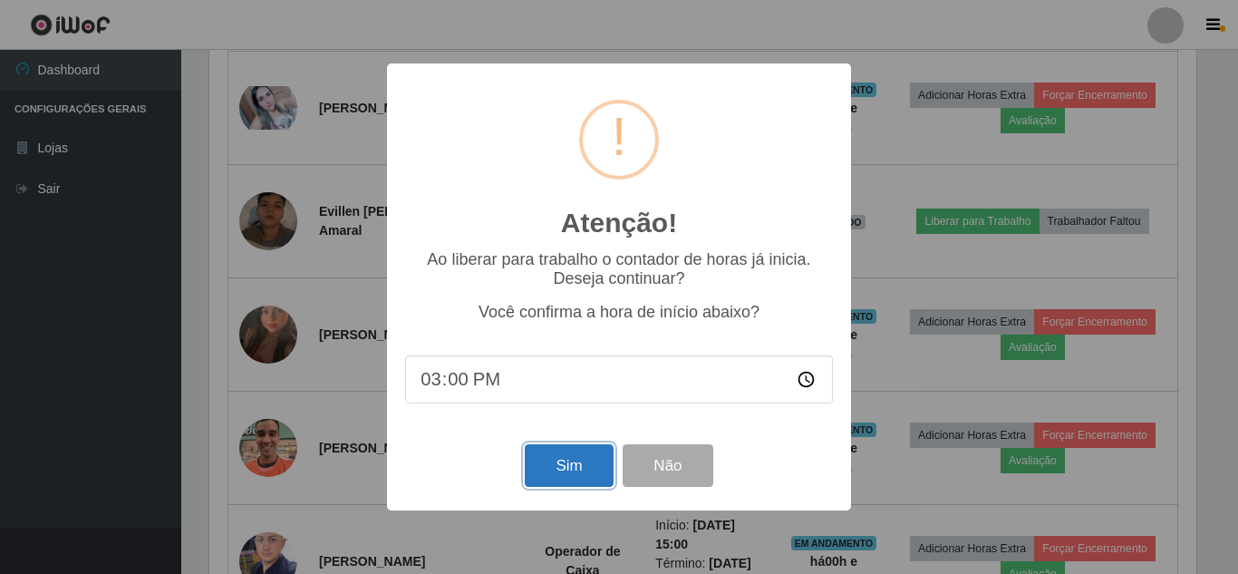
click at [553, 460] on button "Sim" at bounding box center [569, 465] width 88 height 43
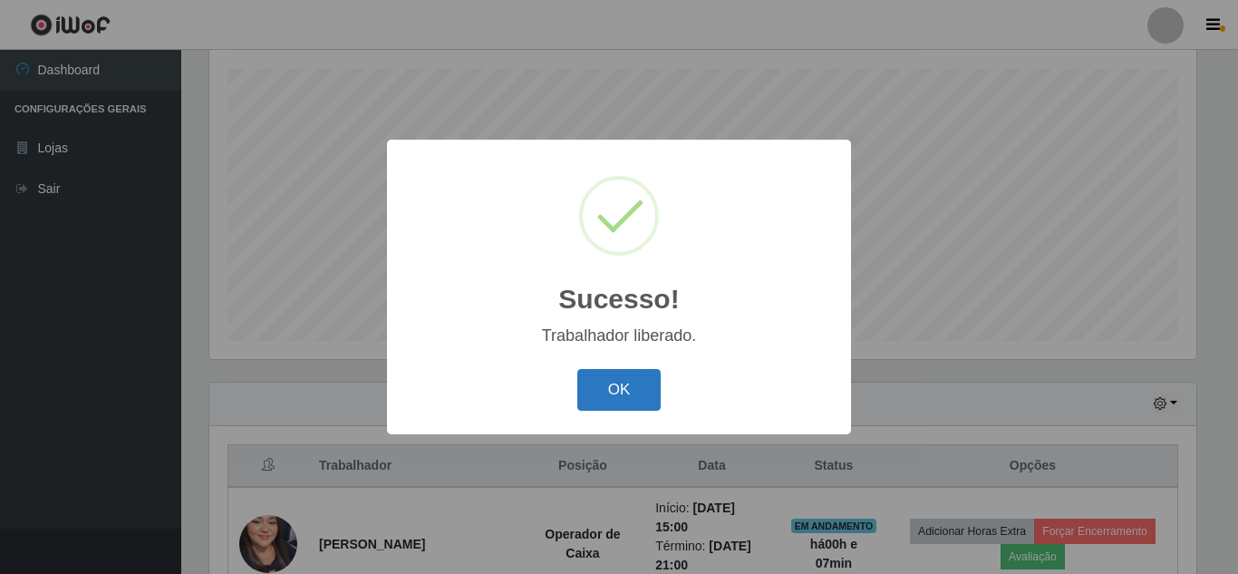
click at [624, 382] on button "OK" at bounding box center [619, 390] width 84 height 43
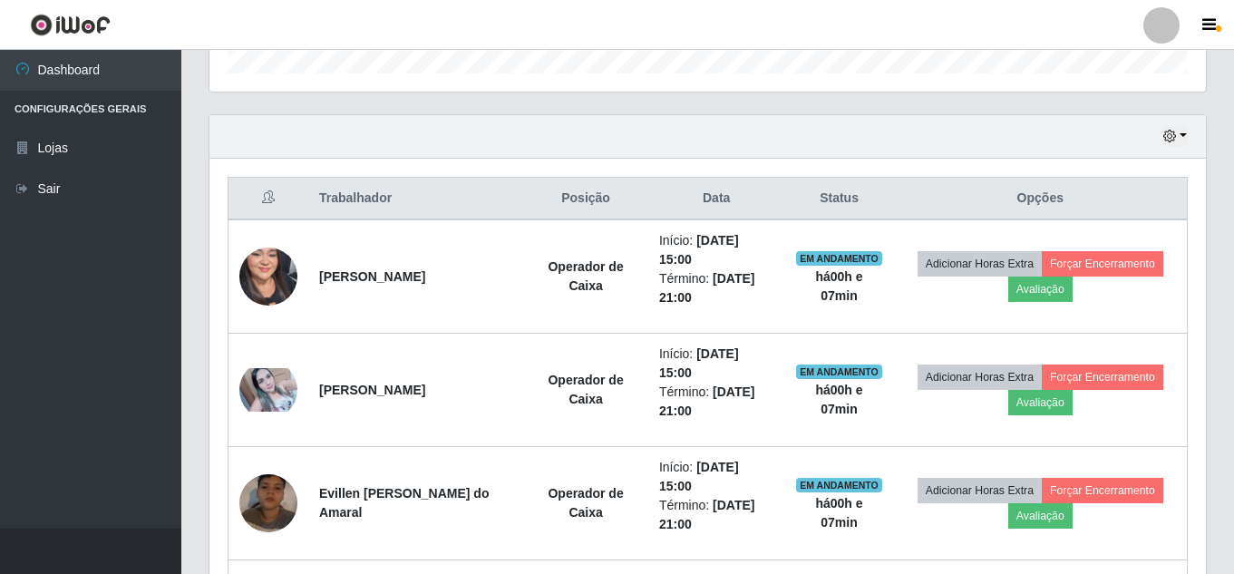
scroll to position [543, 0]
